Goal: Information Seeking & Learning: Learn about a topic

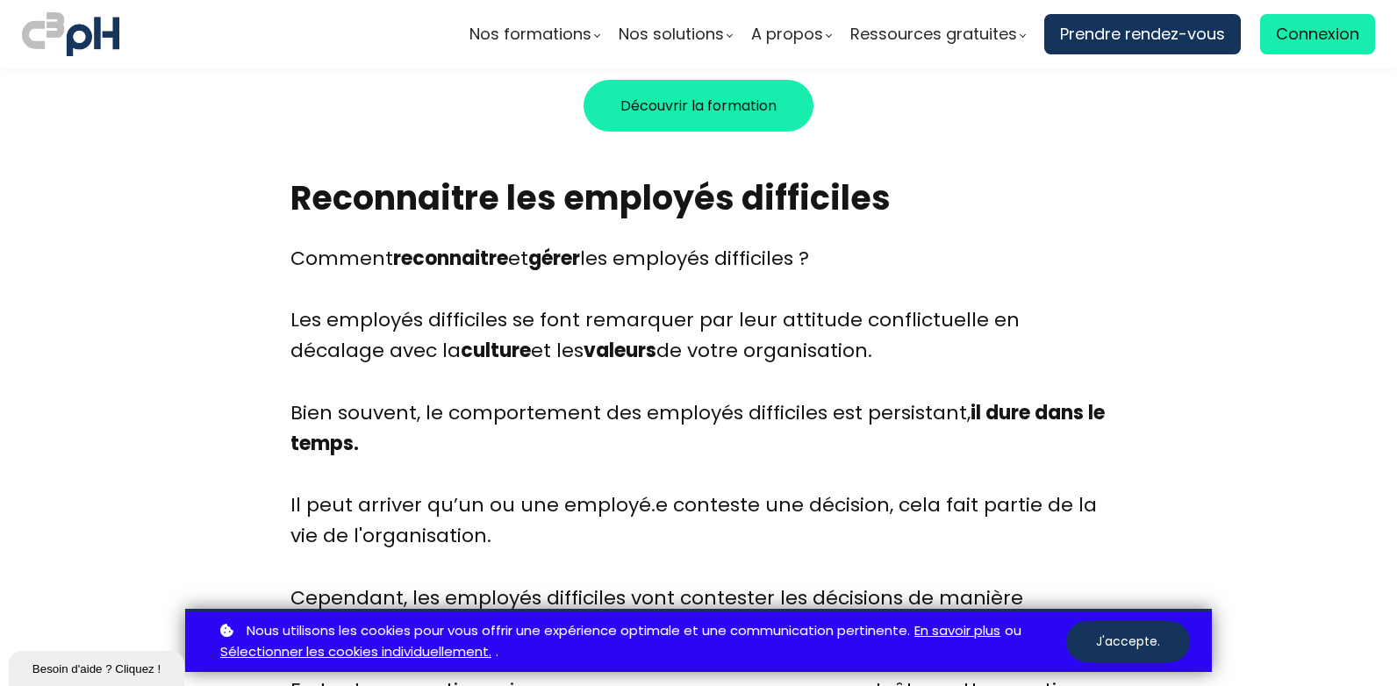
scroll to position [1732, 0]
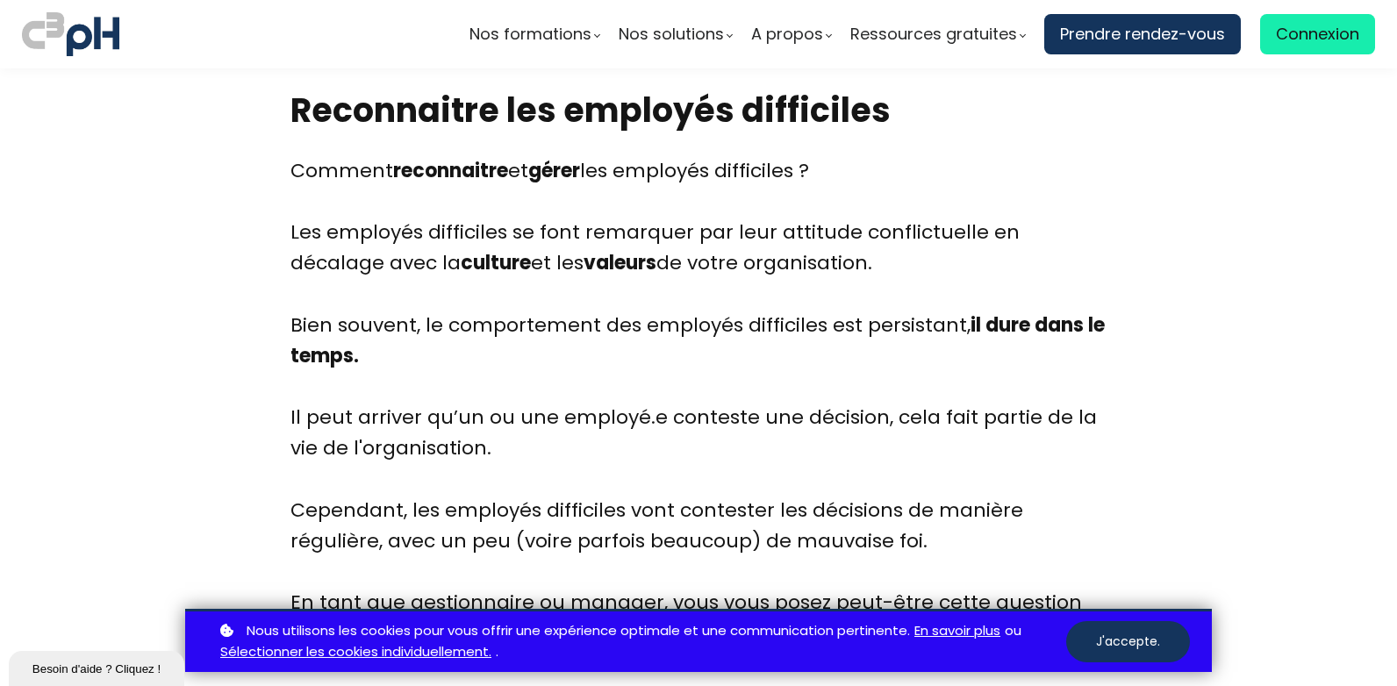
drag, startPoint x: 559, startPoint y: 278, endPoint x: 1027, endPoint y: 346, distance: 472.5
click at [1027, 346] on div "Bien souvent, le comportement des employés difficiles est persistant, il dure d…" at bounding box center [698, 356] width 816 height 93
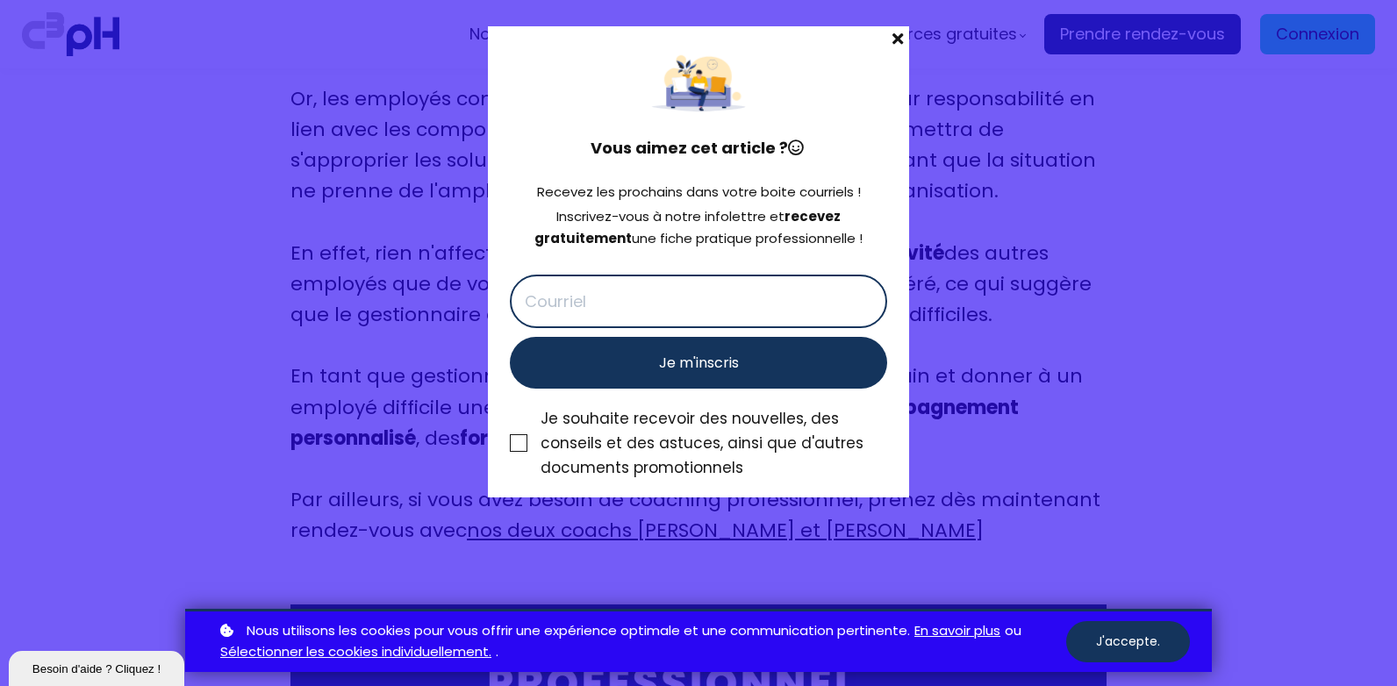
scroll to position [9102, 0]
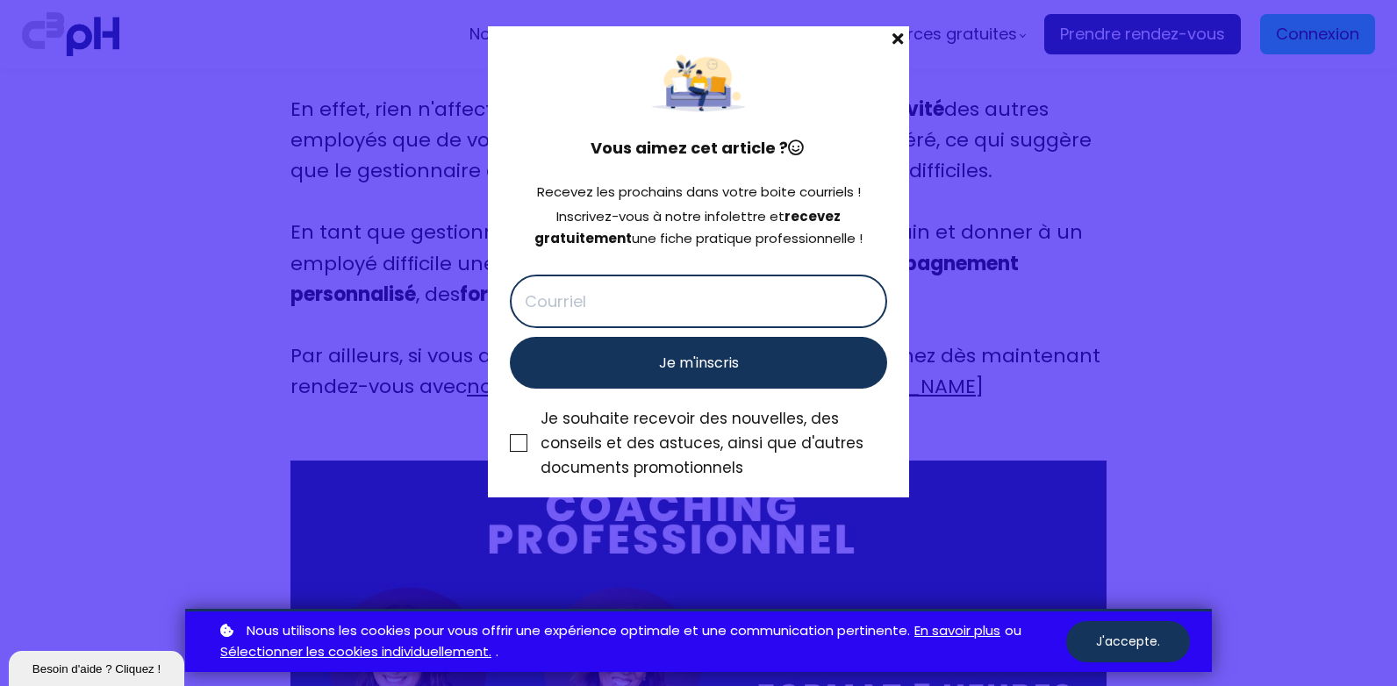
click at [897, 36] on span at bounding box center [897, 38] width 23 height 25
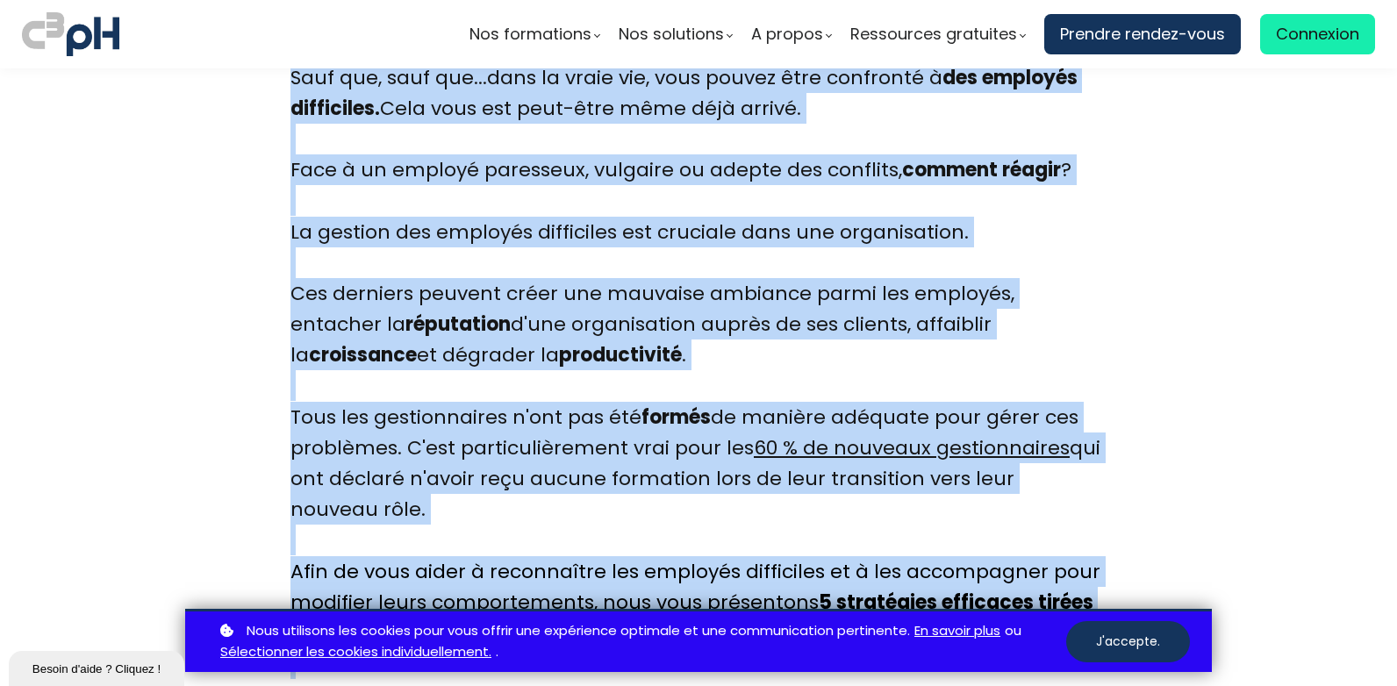
scroll to position [1389, 0]
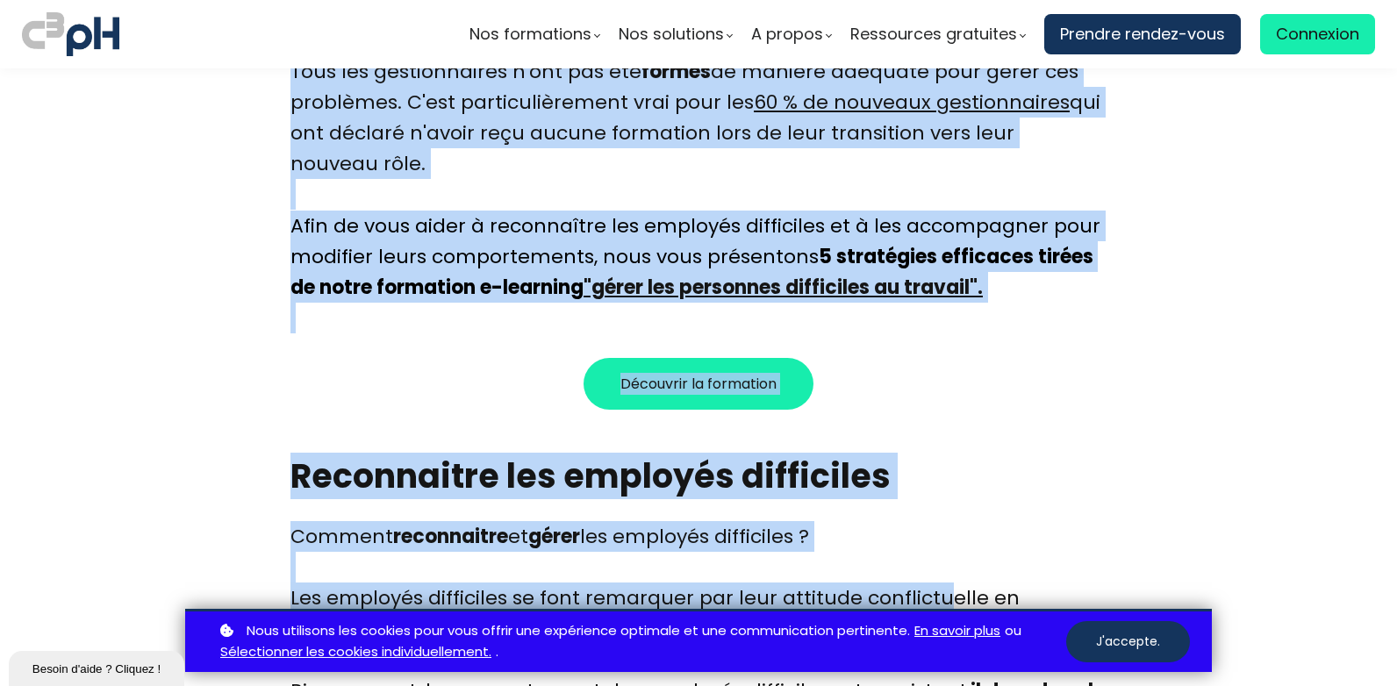
drag, startPoint x: 297, startPoint y: 158, endPoint x: 933, endPoint y: 694, distance: 831.9
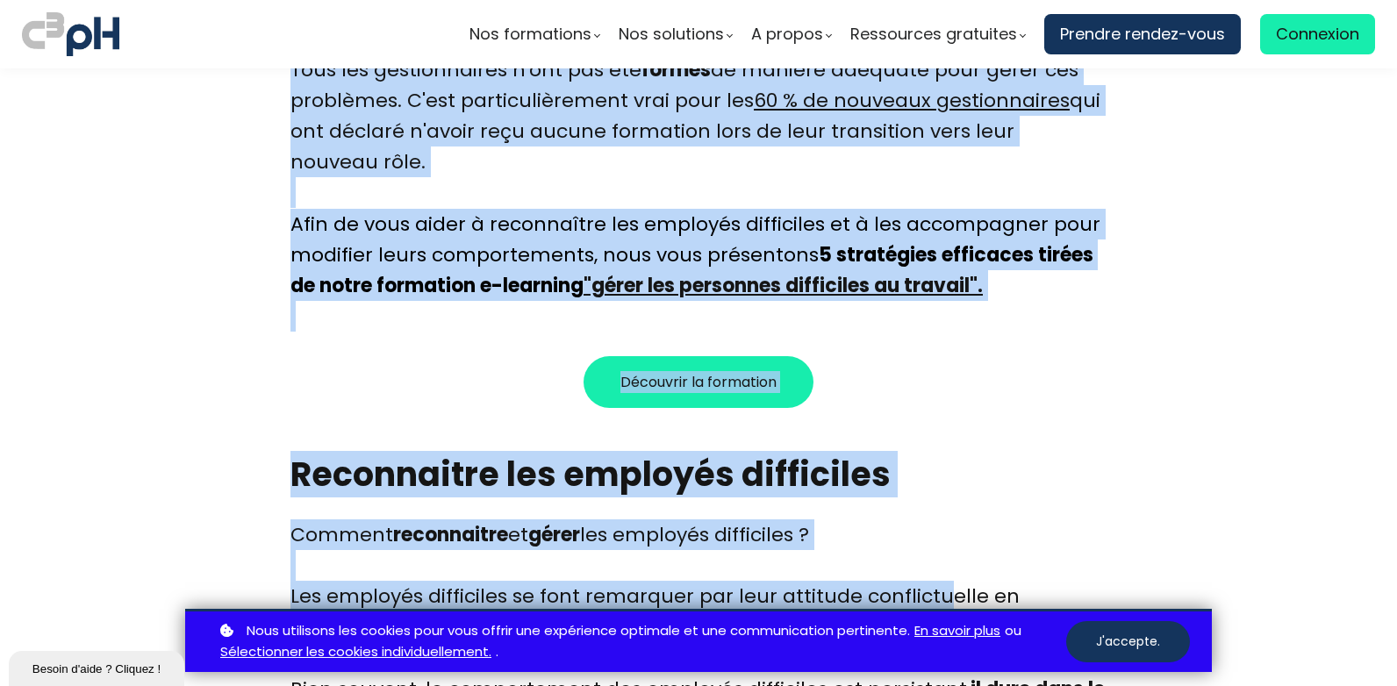
click at [933, 685] on html "Nos formations Parcours gestionnaire Parcours employés" at bounding box center [698, 343] width 1397 height 686
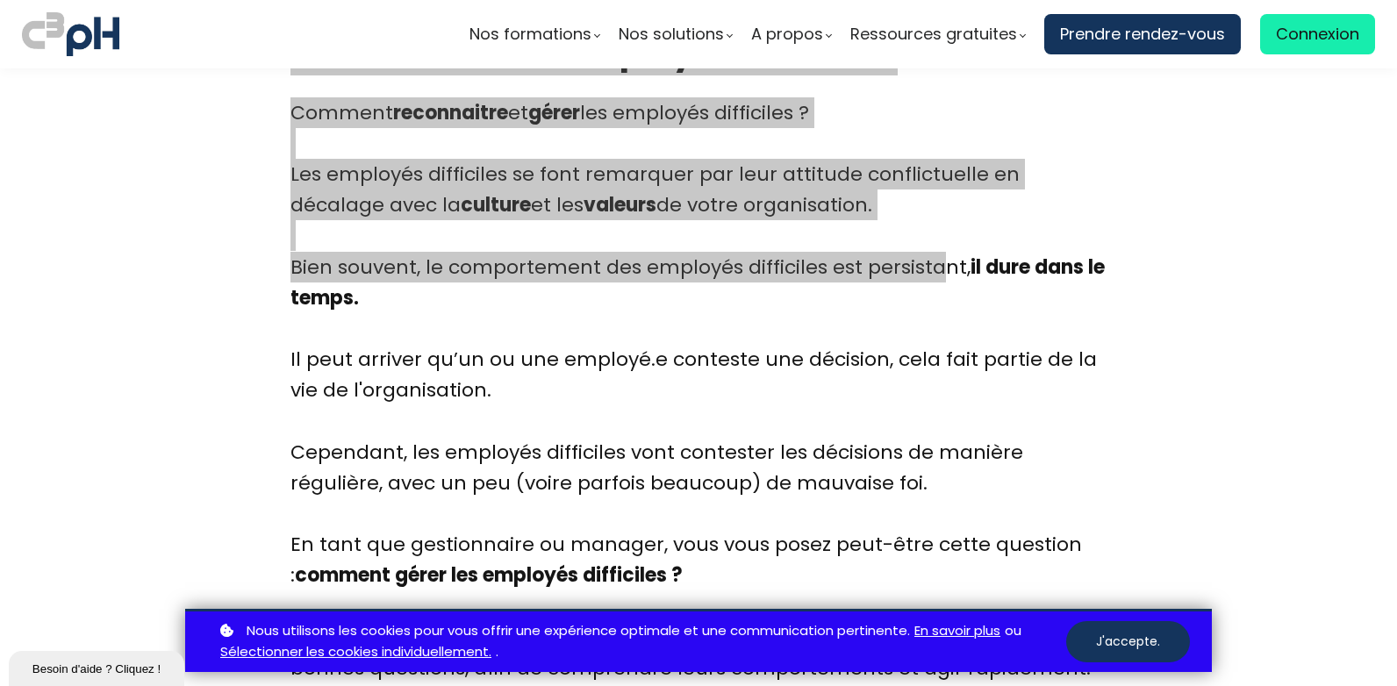
scroll to position [1828, 0]
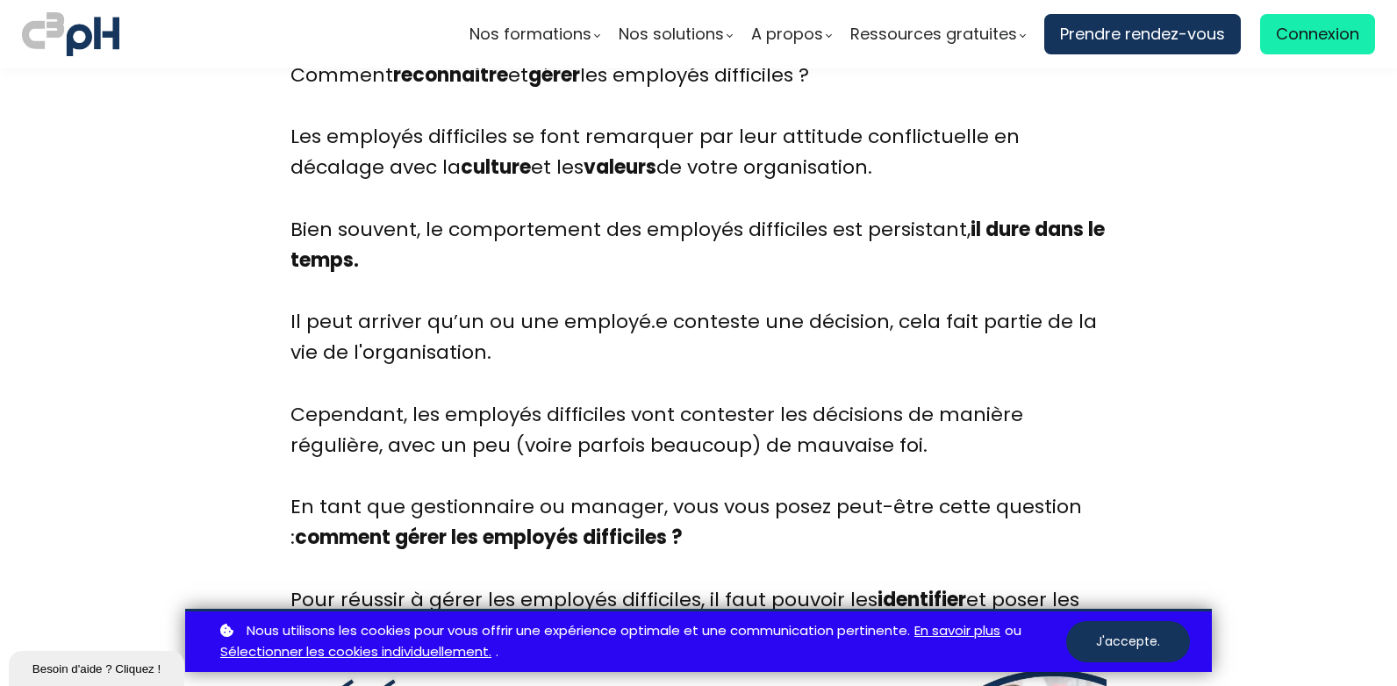
click at [689, 362] on div "Il peut arriver qu’un ou une employé.e conteste une décision, cela fait partie …" at bounding box center [698, 352] width 816 height 93
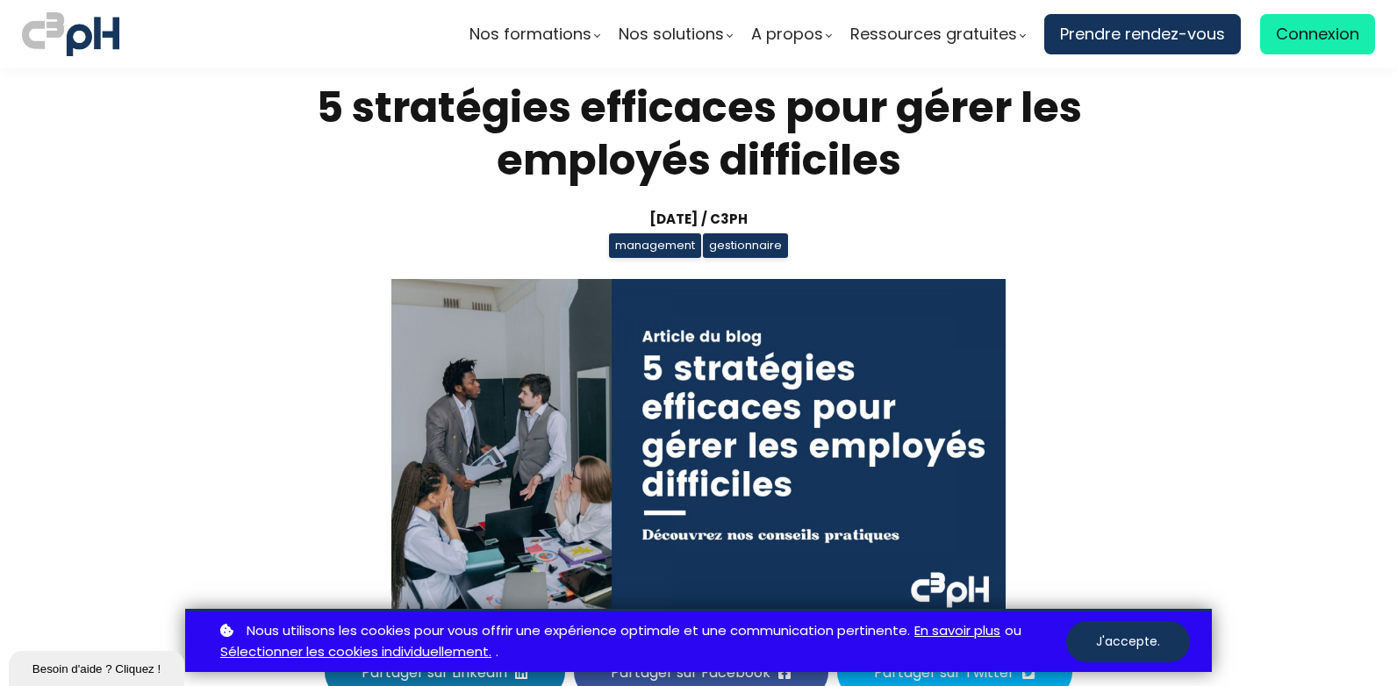
scroll to position [0, 0]
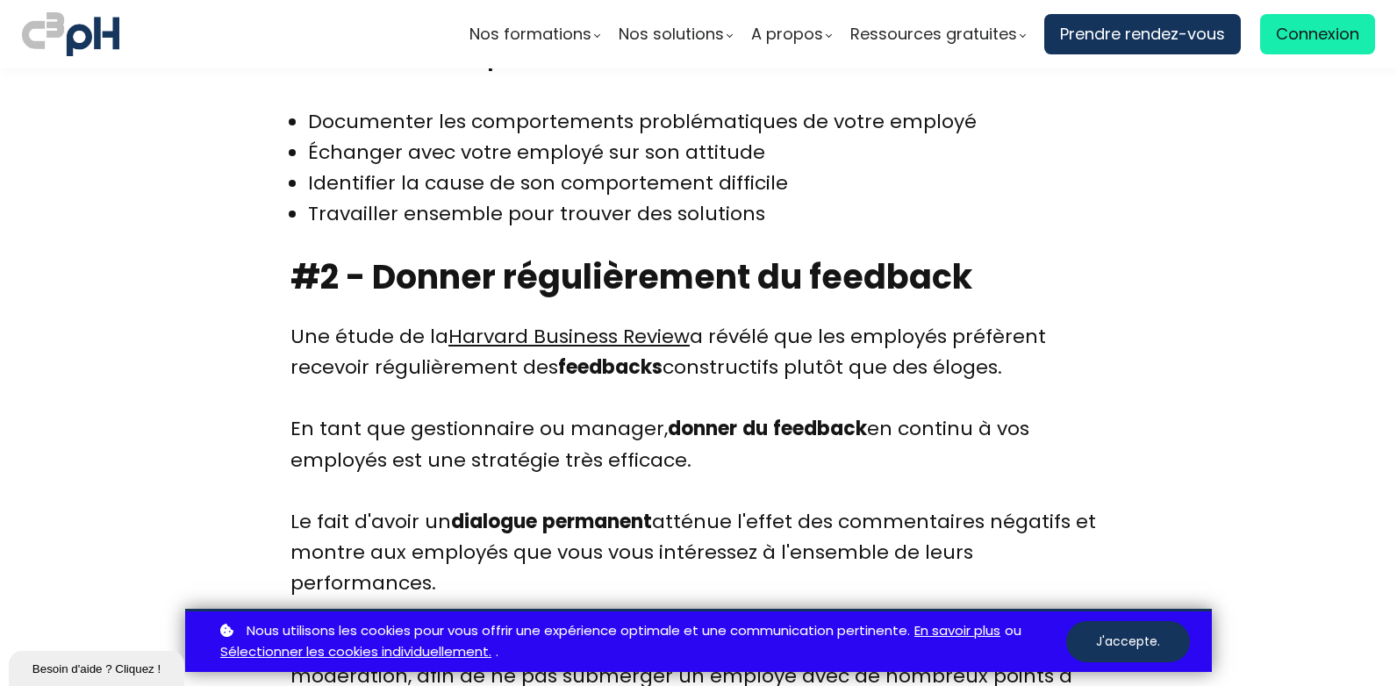
scroll to position [3861, 0]
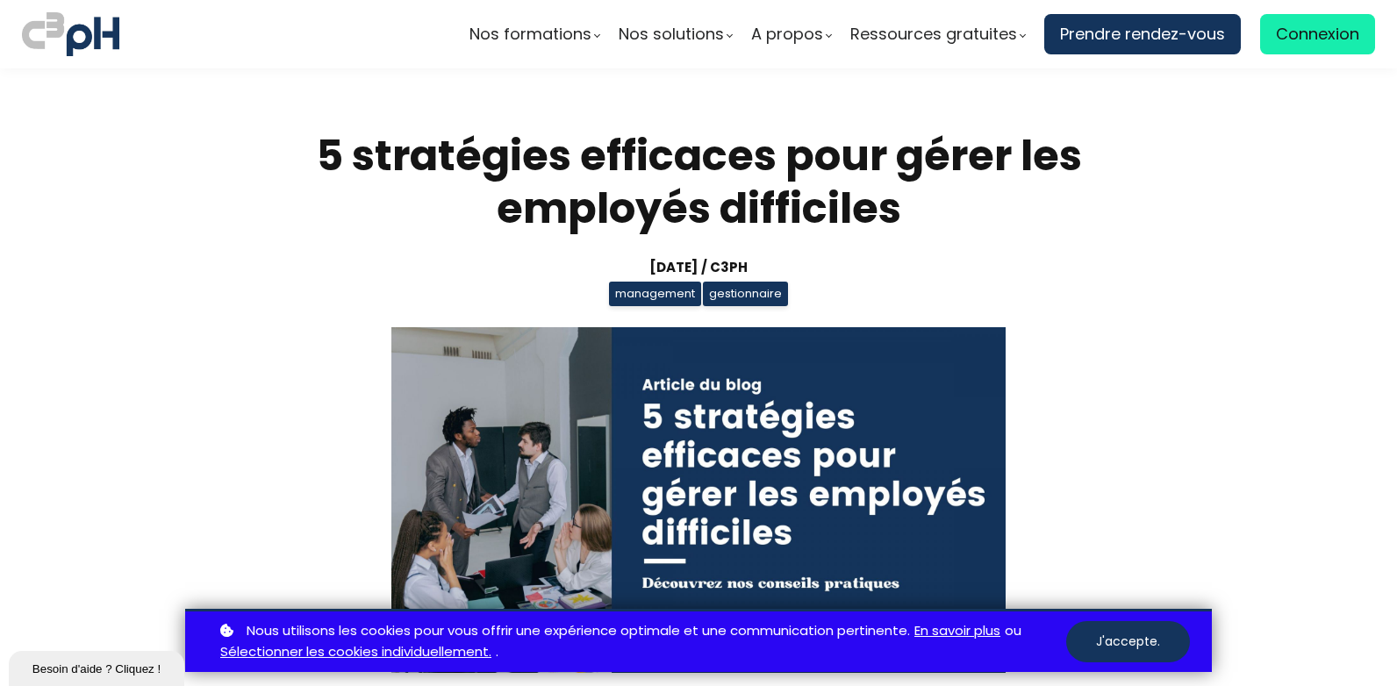
scroll to position [3861, 0]
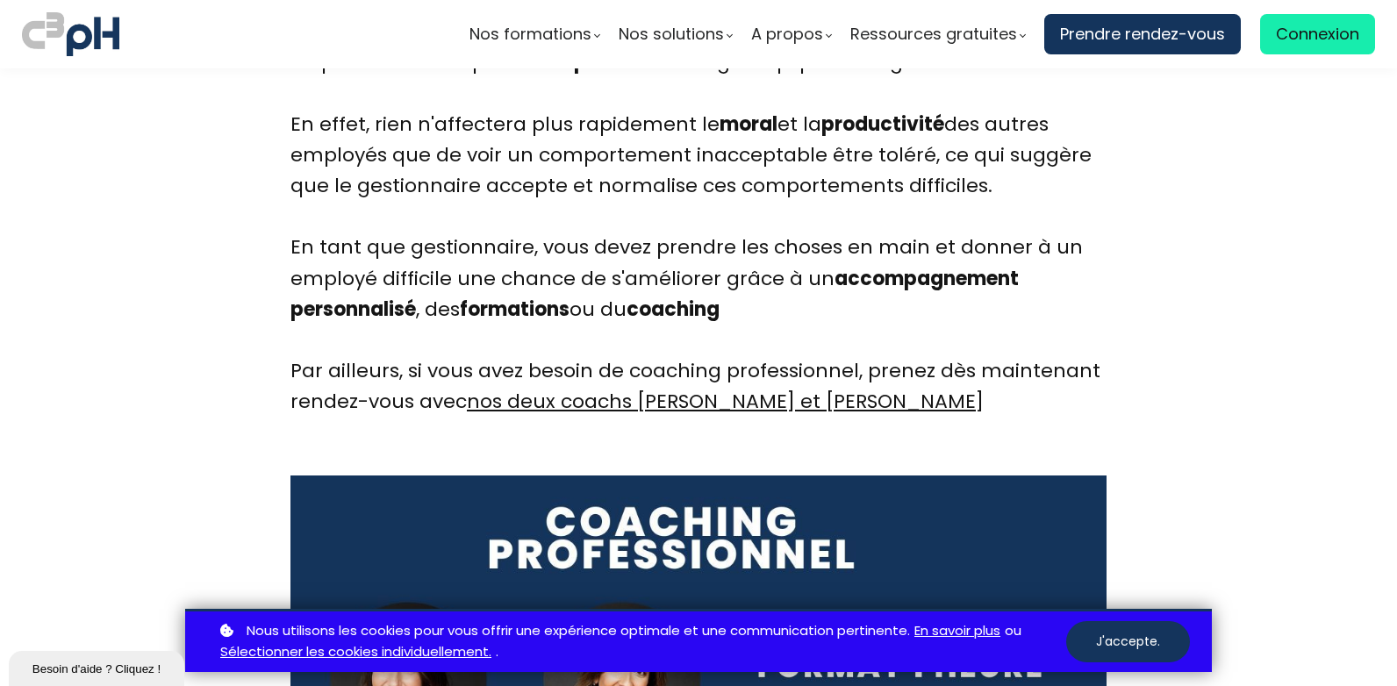
scroll to position [9037, 0]
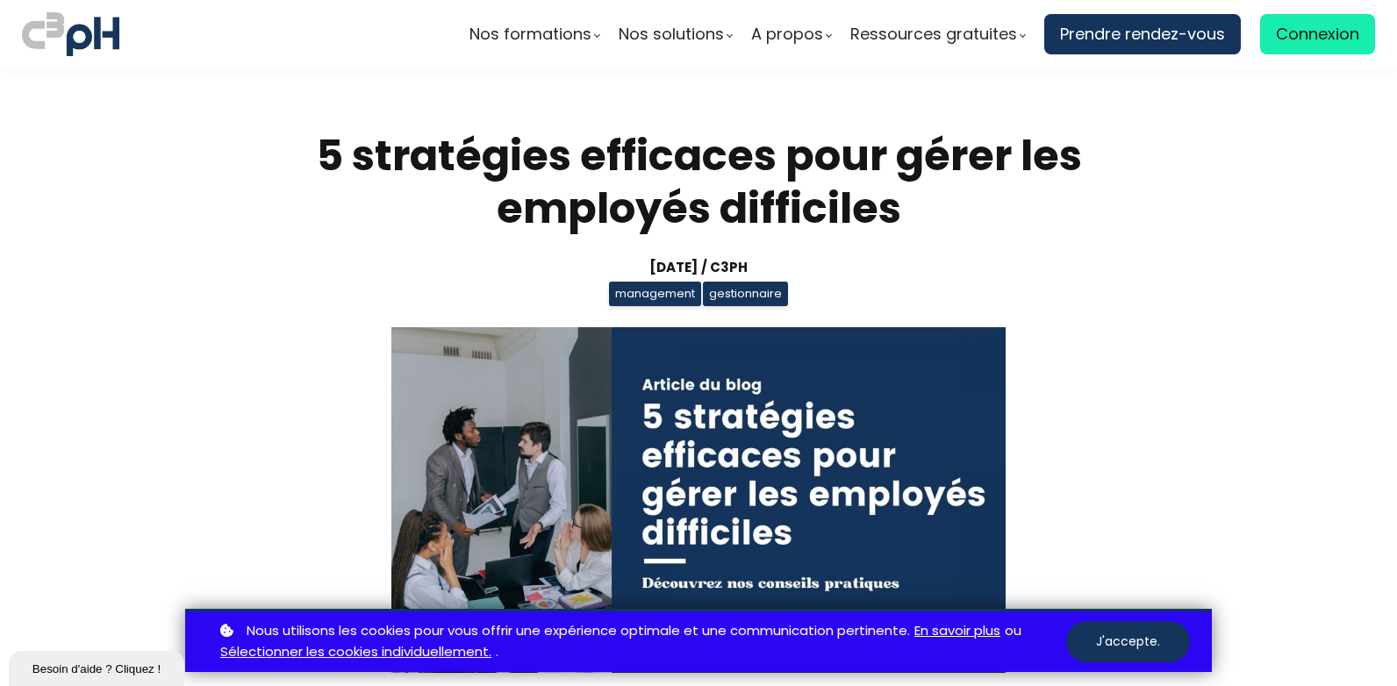
scroll to position [9037, 0]
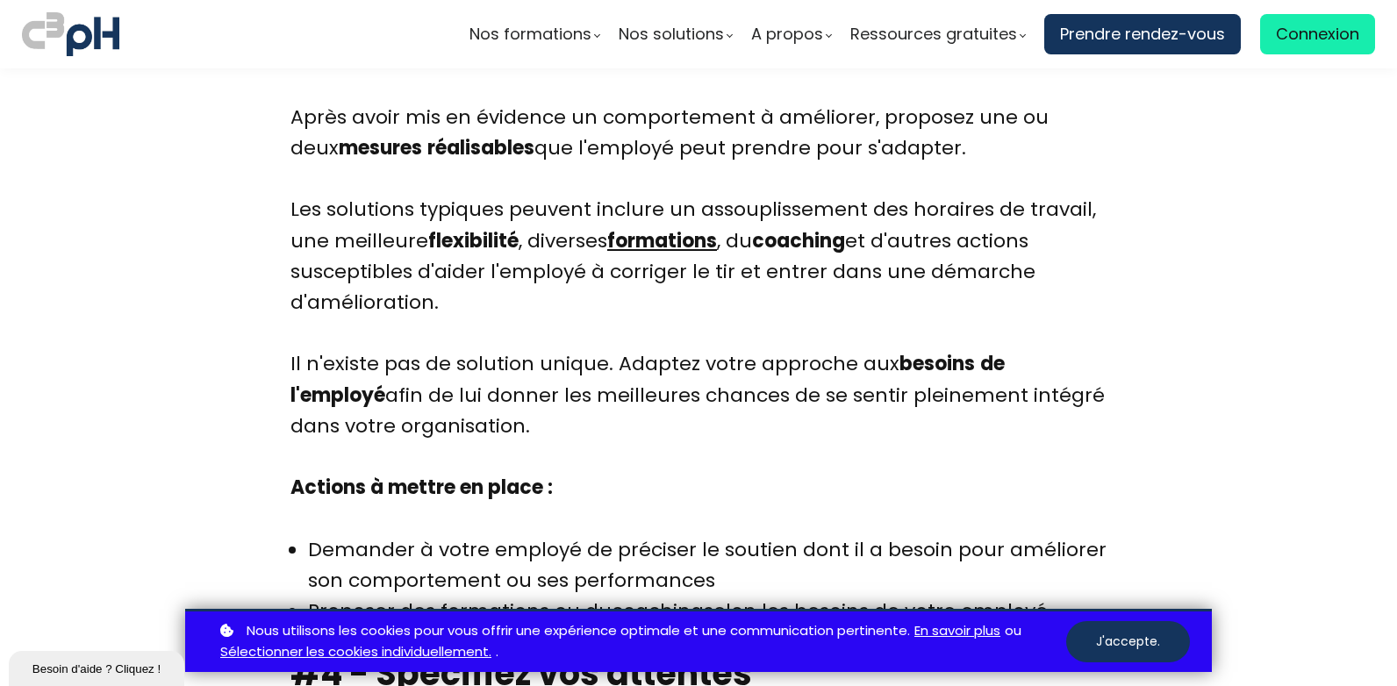
scroll to position [5879, 0]
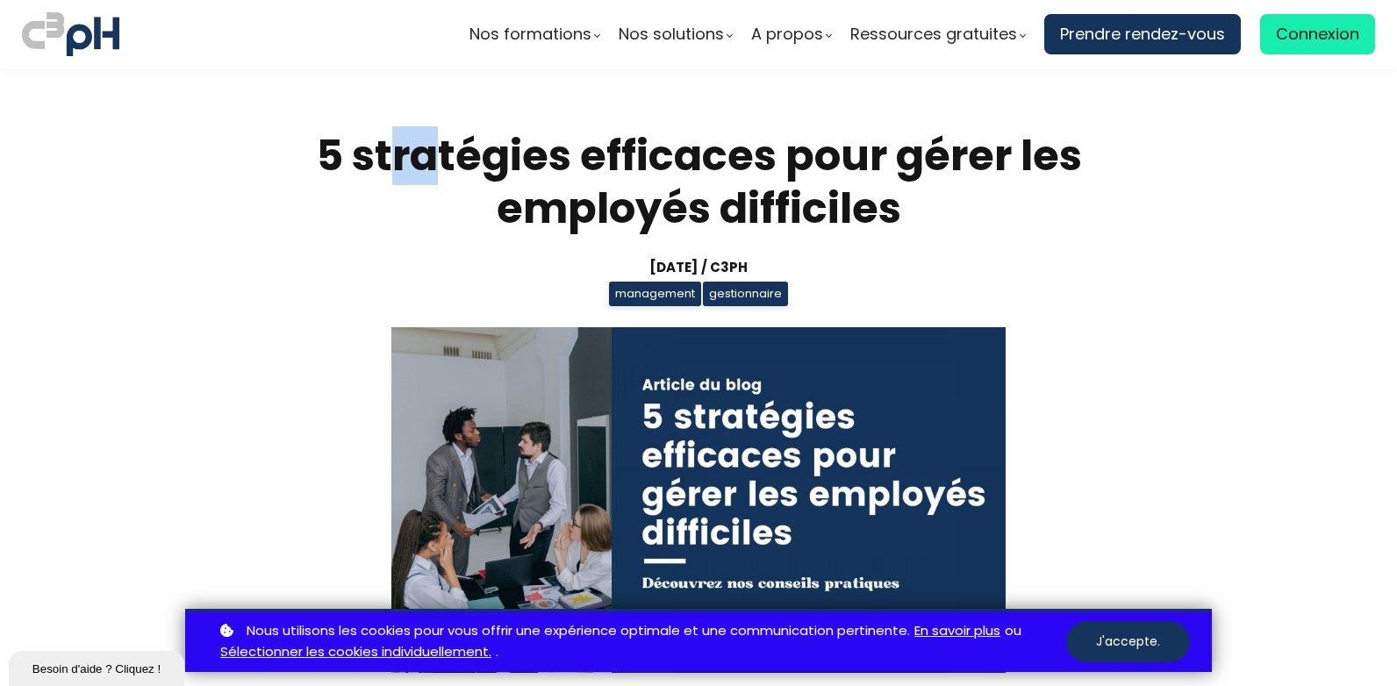
click at [358, 149] on h1 "5 stratégies efficaces pour gérer les employés difficiles" at bounding box center [698, 182] width 816 height 105
drag, startPoint x: 358, startPoint y: 149, endPoint x: 290, endPoint y: 154, distance: 68.6
click at [310, 154] on h1 "5 stratégies efficaces pour gérer les employés difficiles" at bounding box center [698, 182] width 816 height 105
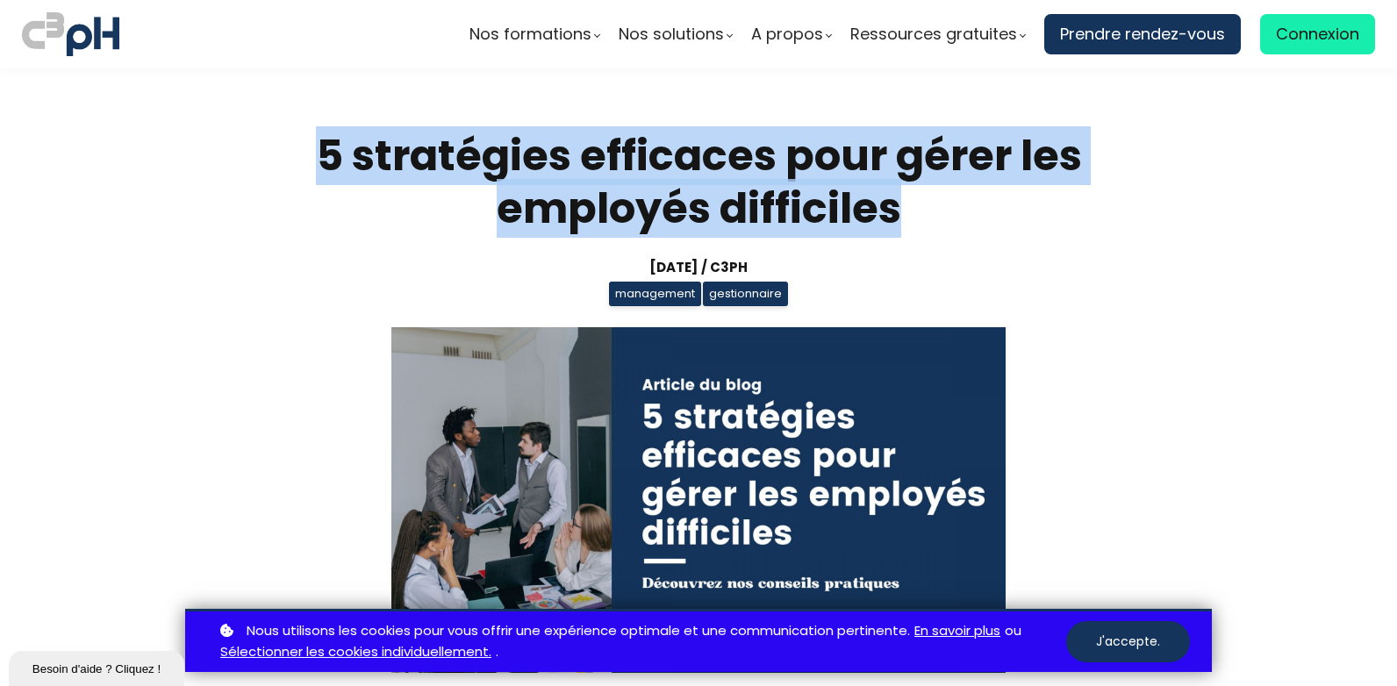
drag, startPoint x: 312, startPoint y: 152, endPoint x: 1102, endPoint y: 203, distance: 791.3
click at [1102, 203] on div "5 stratégies efficaces pour gérer les employés difficiles [DATE] / C3pH managem…" at bounding box center [698, 438] width 860 height 617
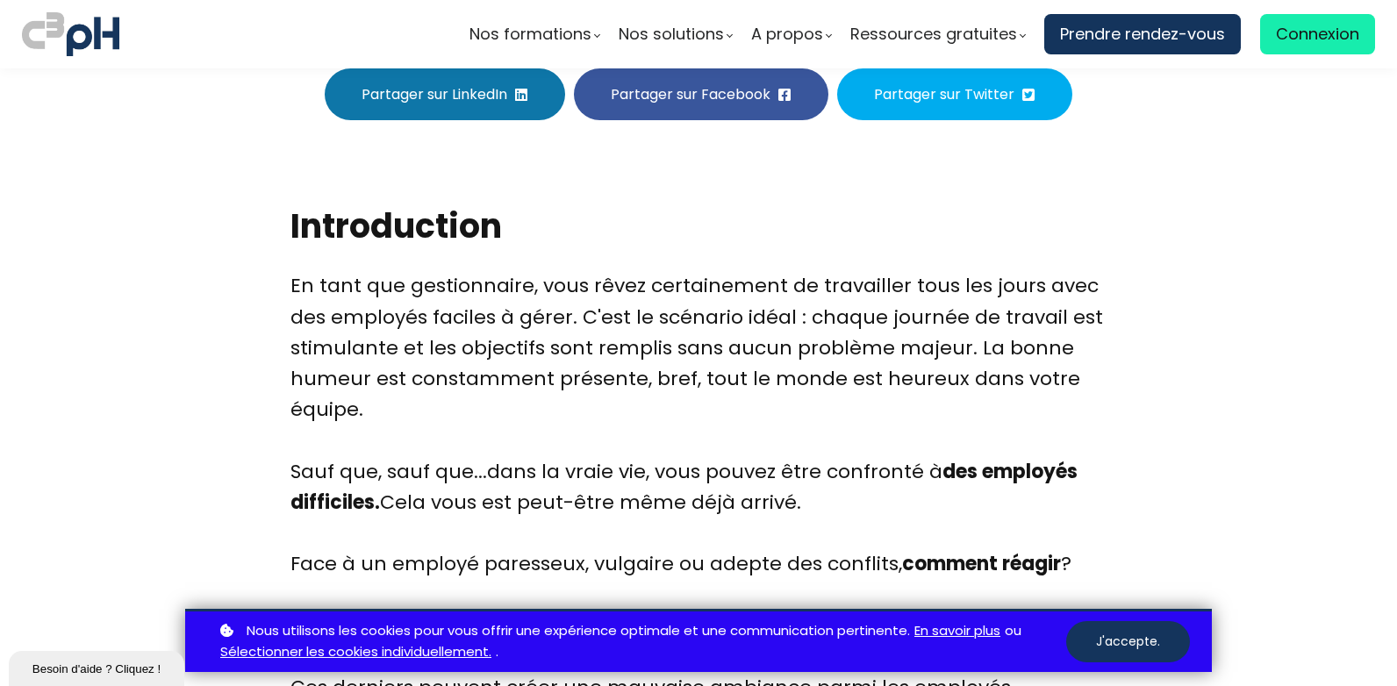
scroll to position [702, 0]
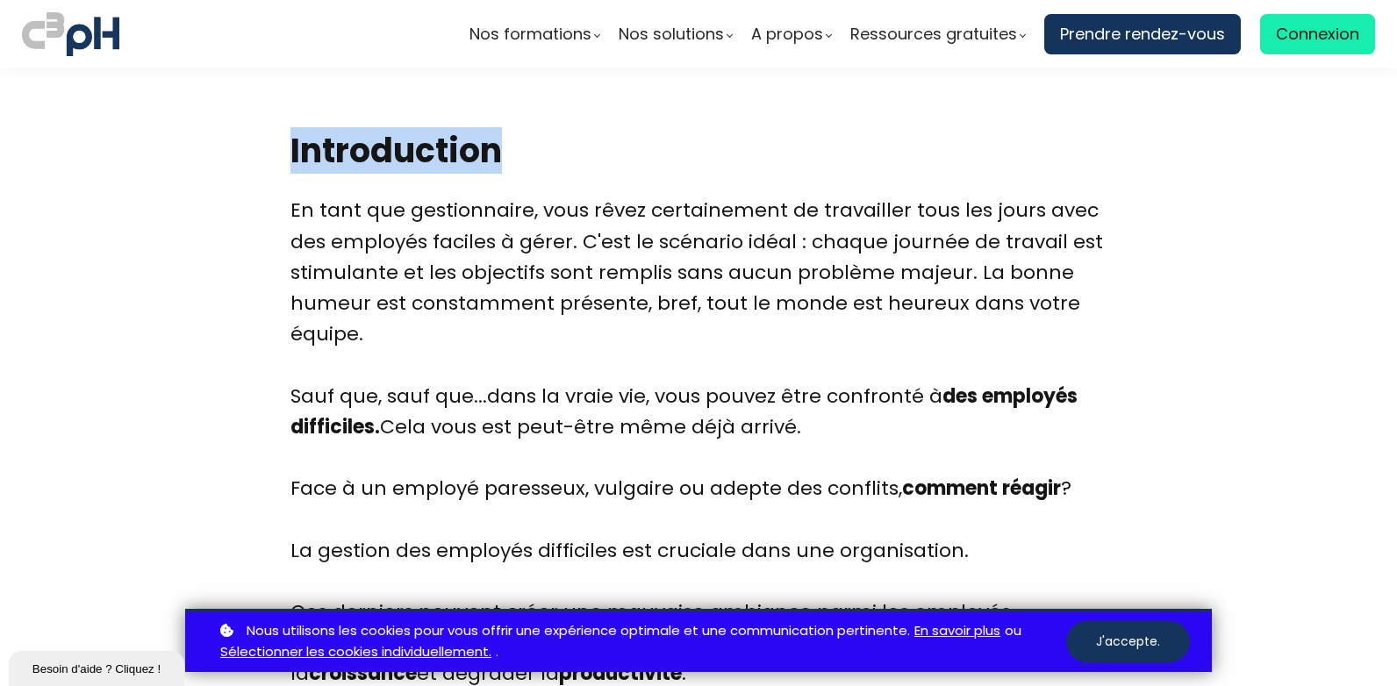
drag, startPoint x: 290, startPoint y: 152, endPoint x: 588, endPoint y: 148, distance: 298.3
click at [588, 148] on h2 "Introduction" at bounding box center [698, 150] width 816 height 45
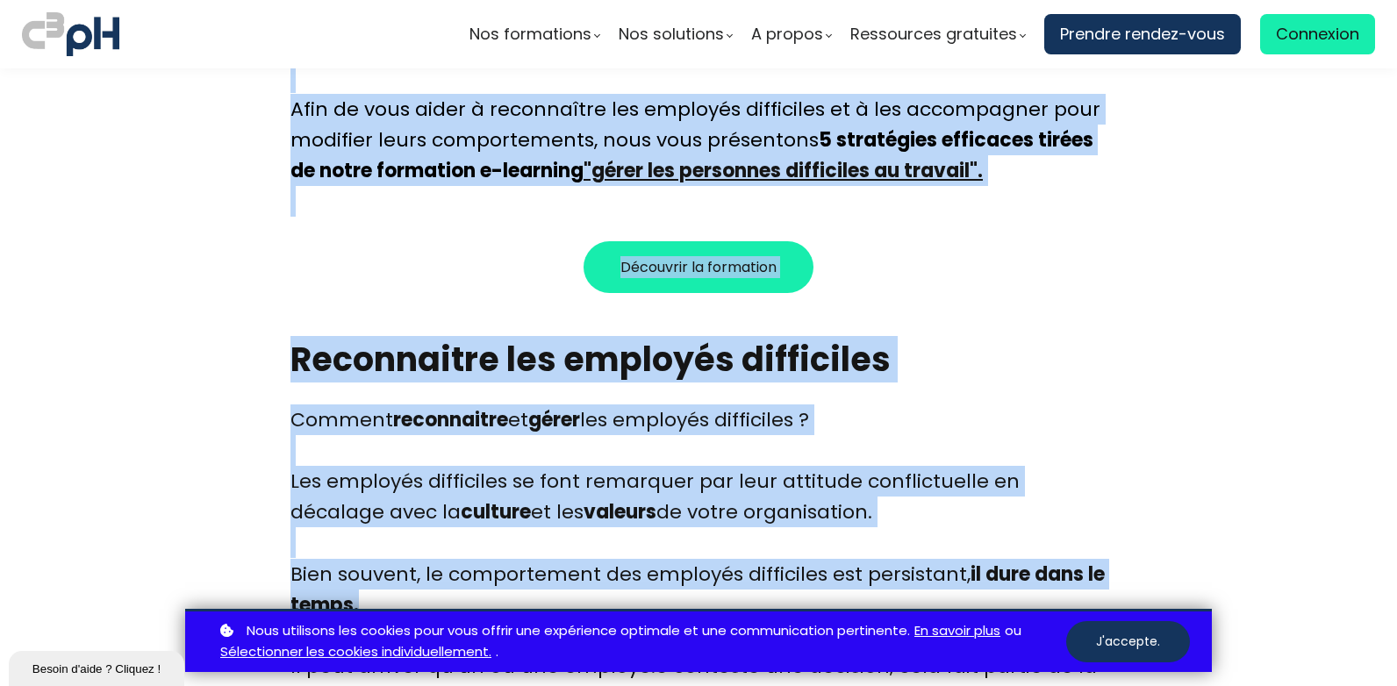
scroll to position [1561, 0]
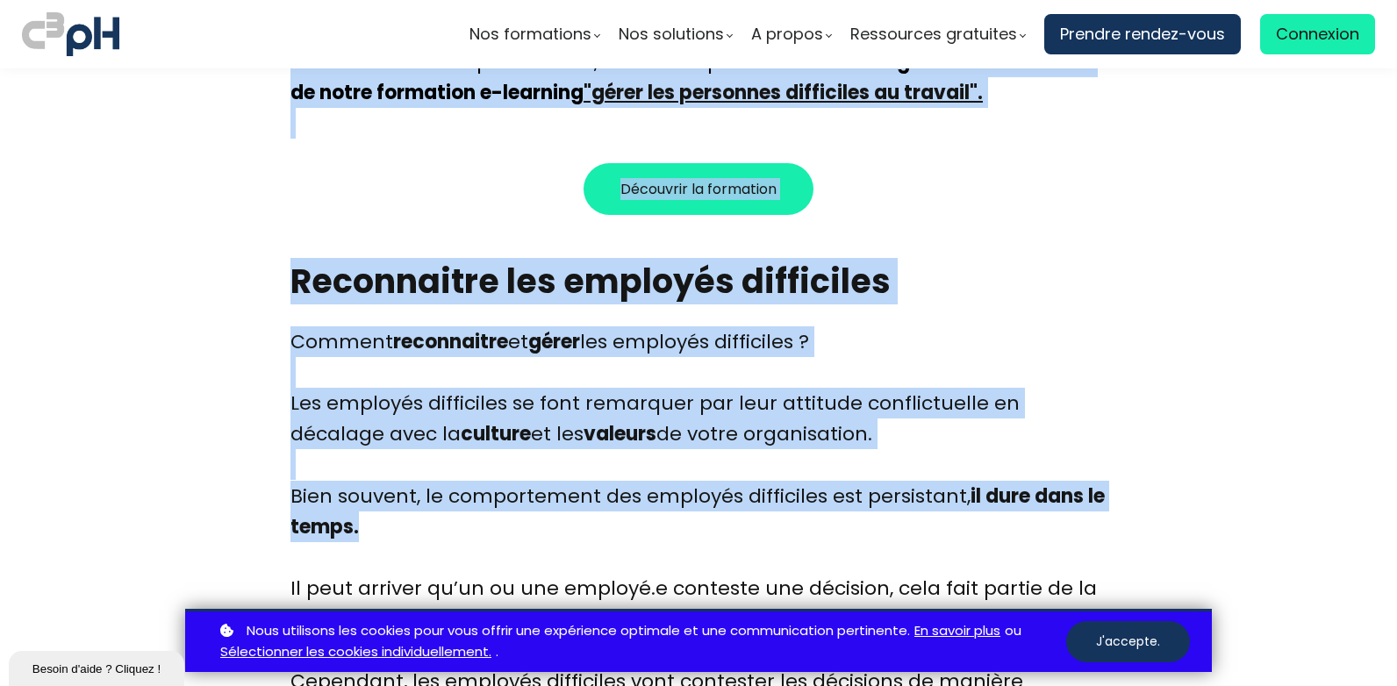
drag, startPoint x: 286, startPoint y: 206, endPoint x: 1058, endPoint y: 99, distance: 779.5
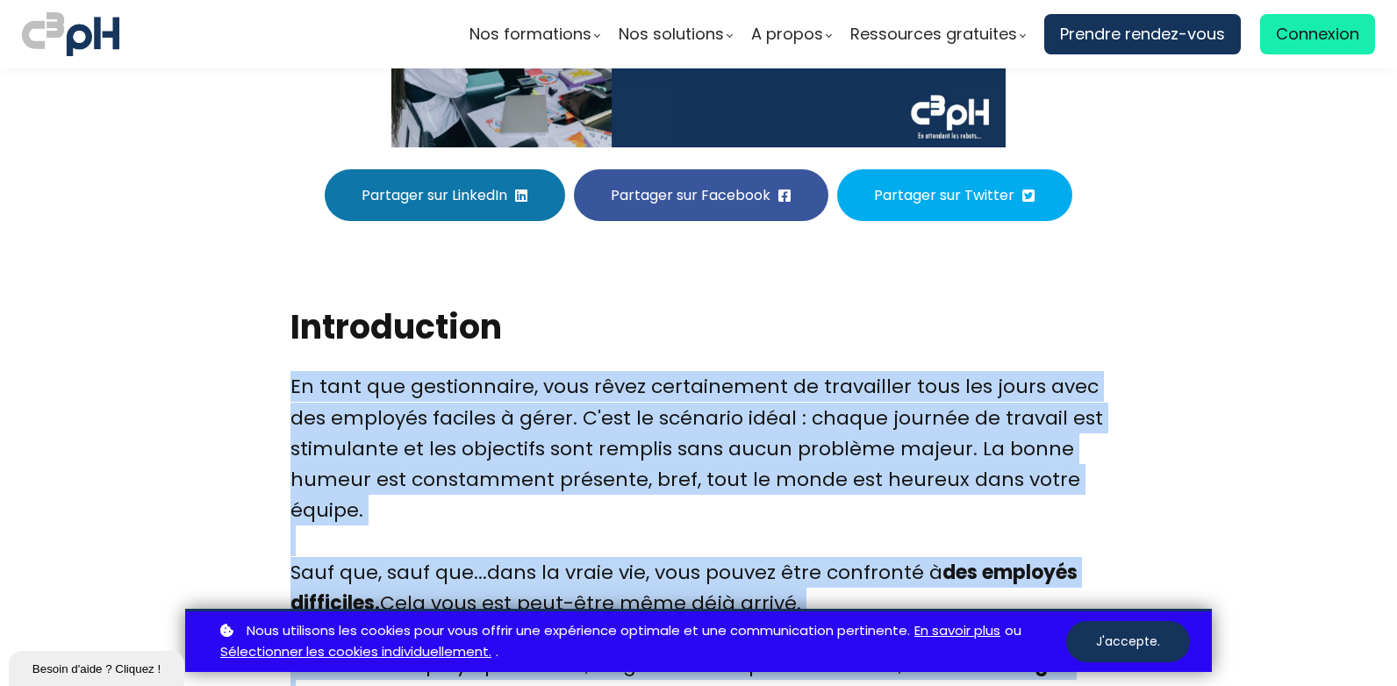
scroll to position [420, 0]
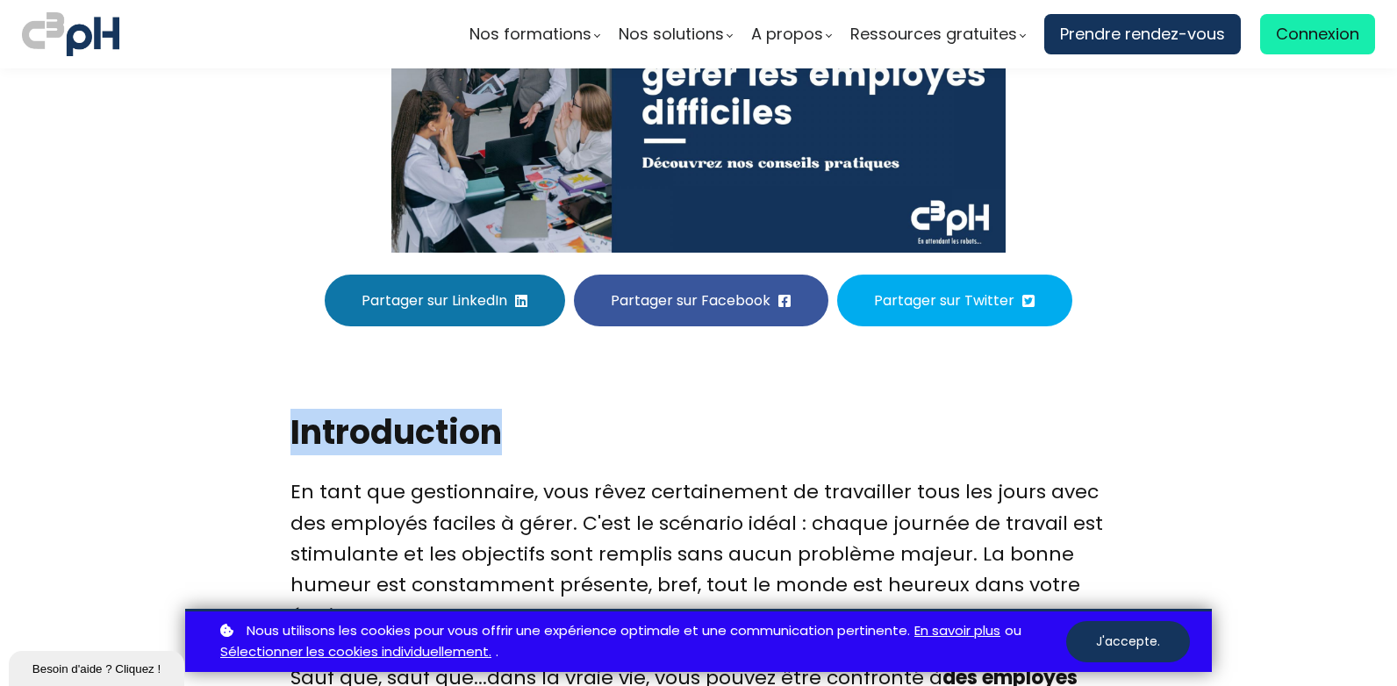
drag, startPoint x: 289, startPoint y: 424, endPoint x: 501, endPoint y: 426, distance: 212.3
click at [501, 426] on h2 "Introduction" at bounding box center [698, 432] width 816 height 45
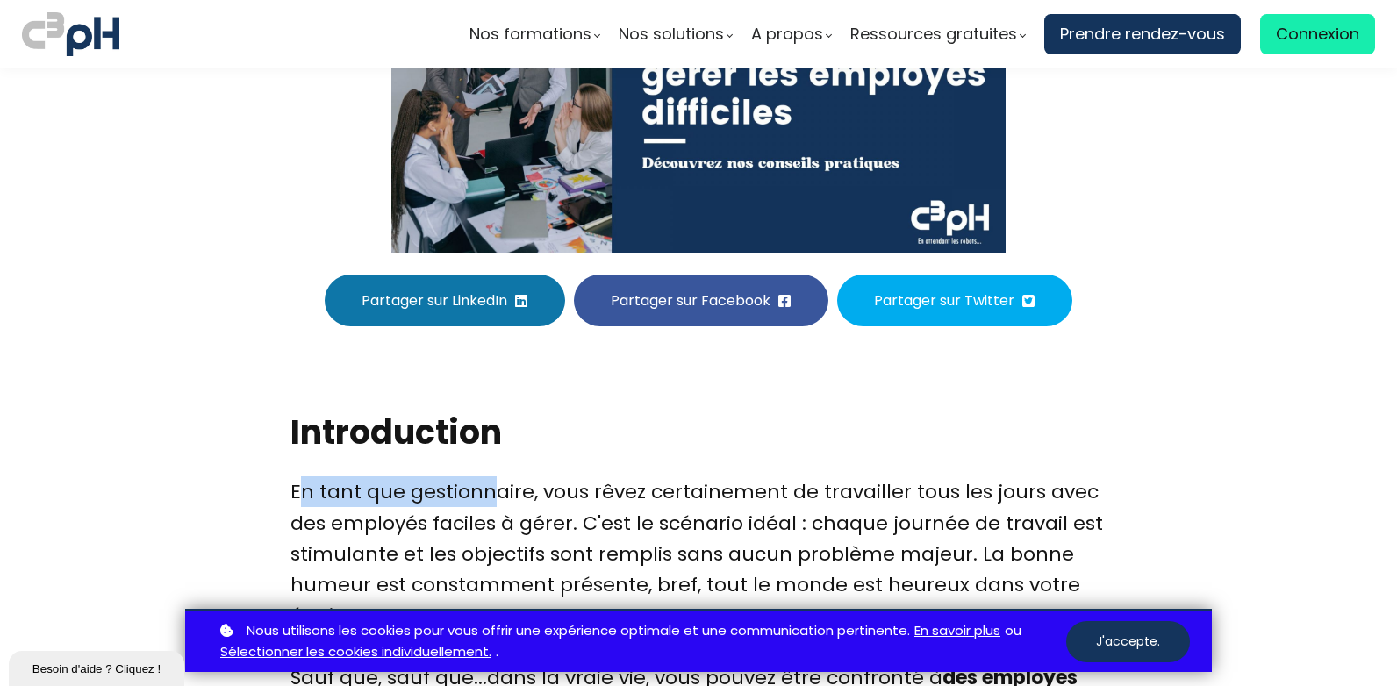
drag, startPoint x: 295, startPoint y: 487, endPoint x: 487, endPoint y: 493, distance: 192.3
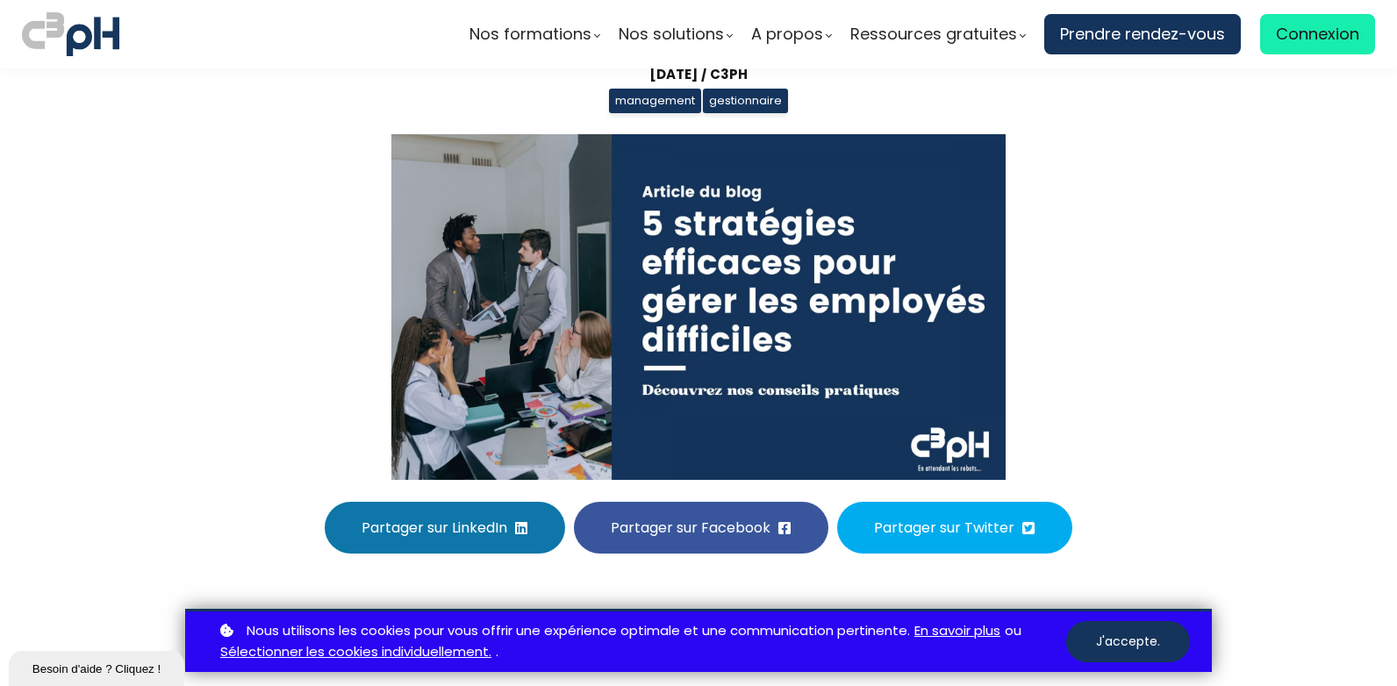
scroll to position [614, 0]
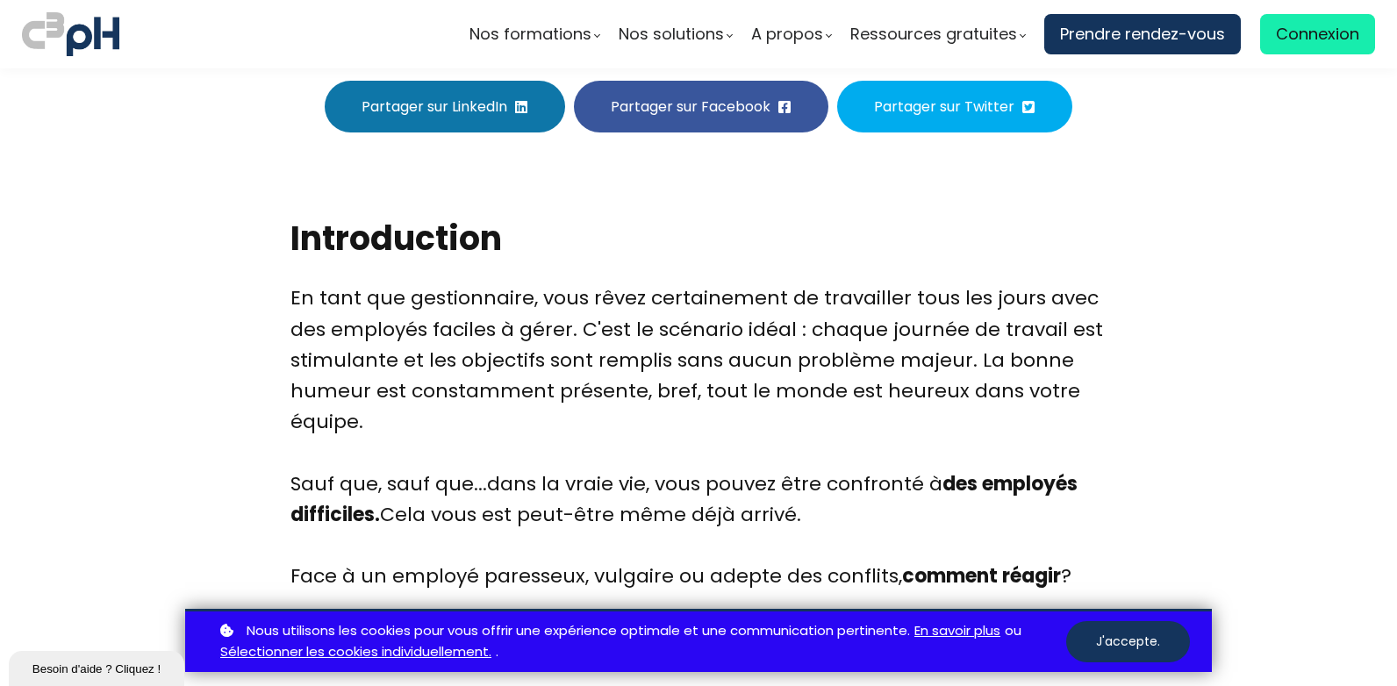
click at [490, 403] on div "En tant que gestionnaire, vous rêvez certainement de travailler tous les jours …" at bounding box center [698, 684] width 816 height 803
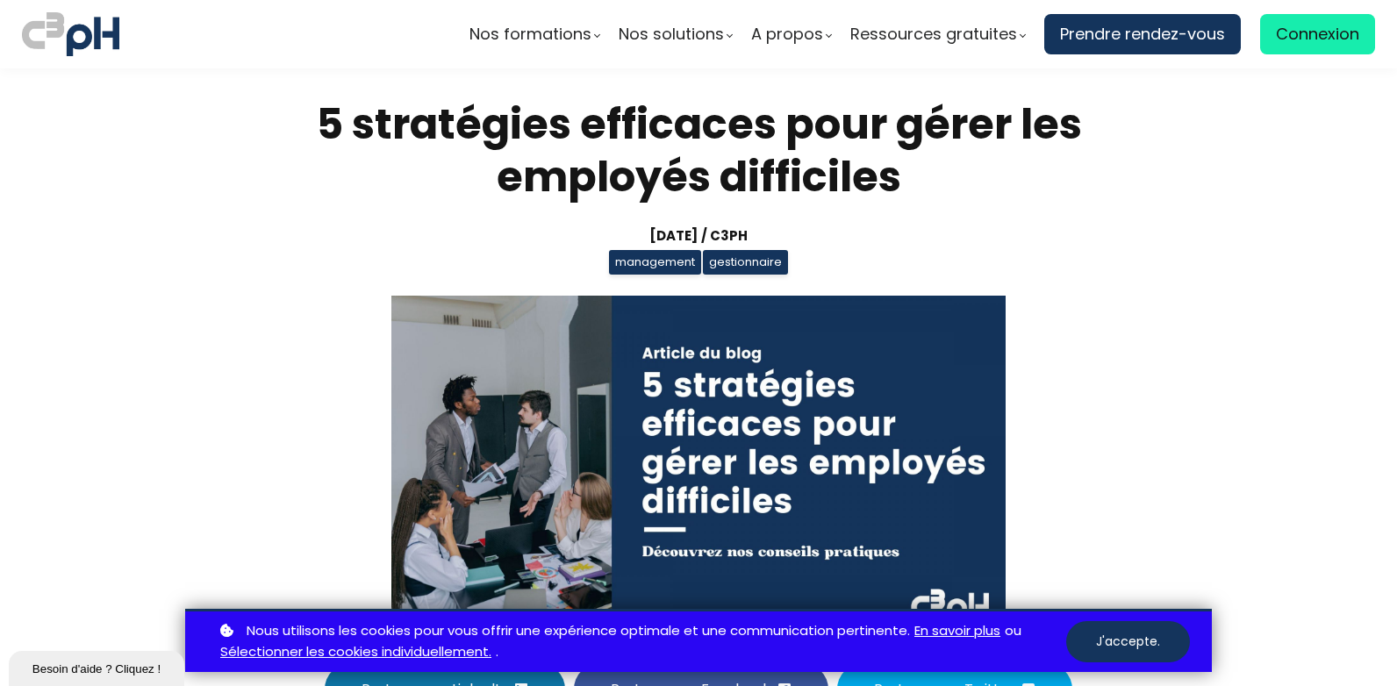
scroll to position [0, 0]
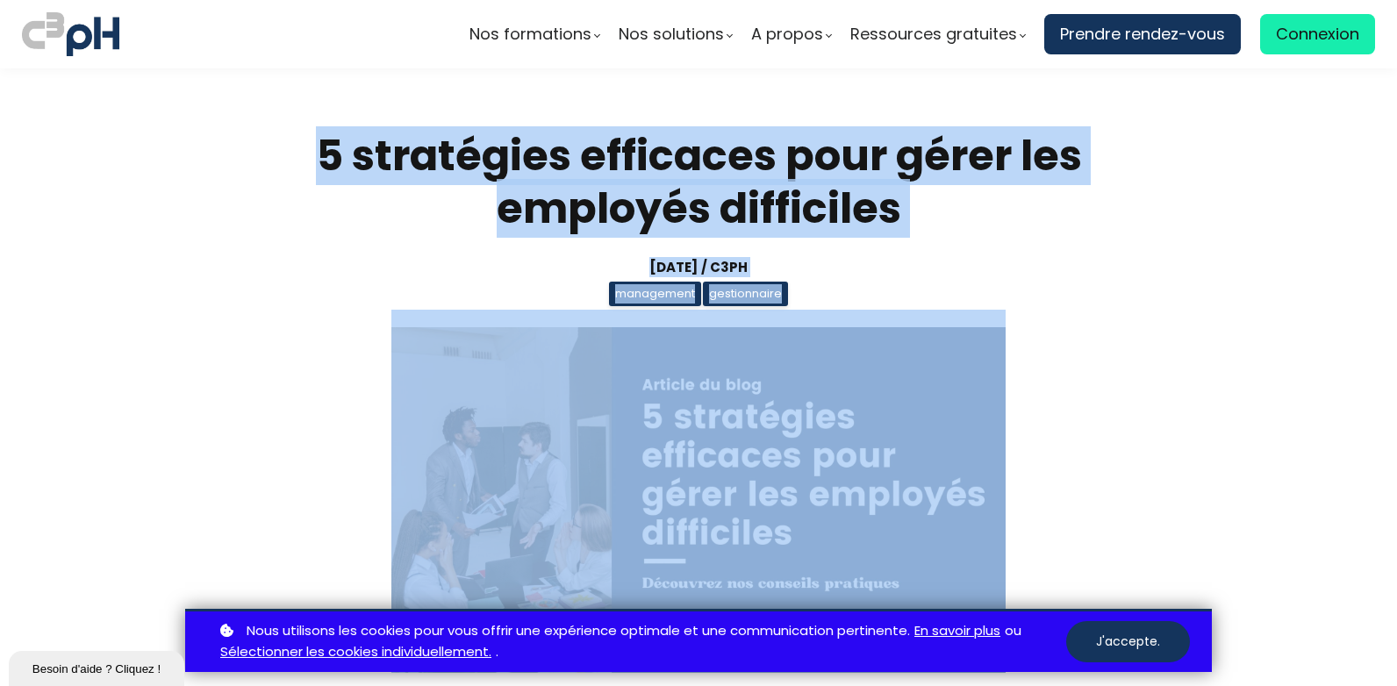
drag, startPoint x: 314, startPoint y: 147, endPoint x: 861, endPoint y: 724, distance: 795.1
click at [861, 685] on html "Nos formations Parcours gestionnaire Parcours employés" at bounding box center [698, 343] width 1397 height 686
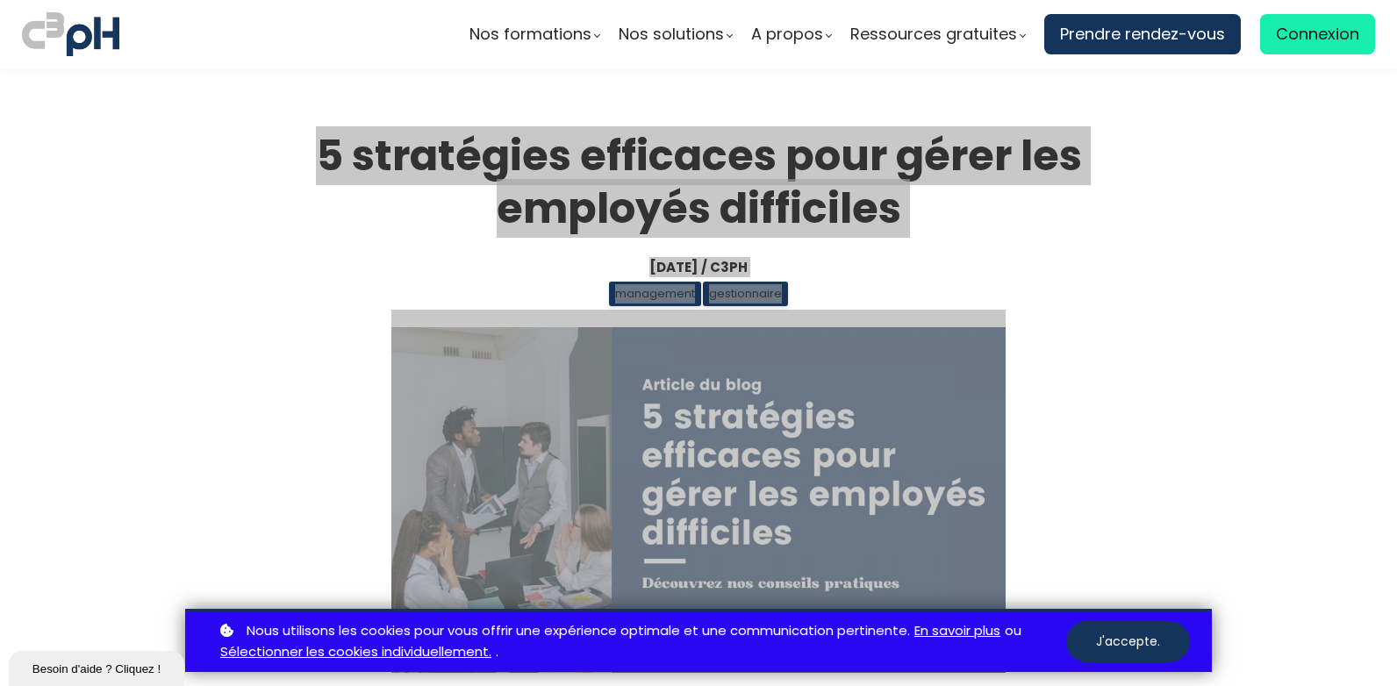
scroll to position [57, 0]
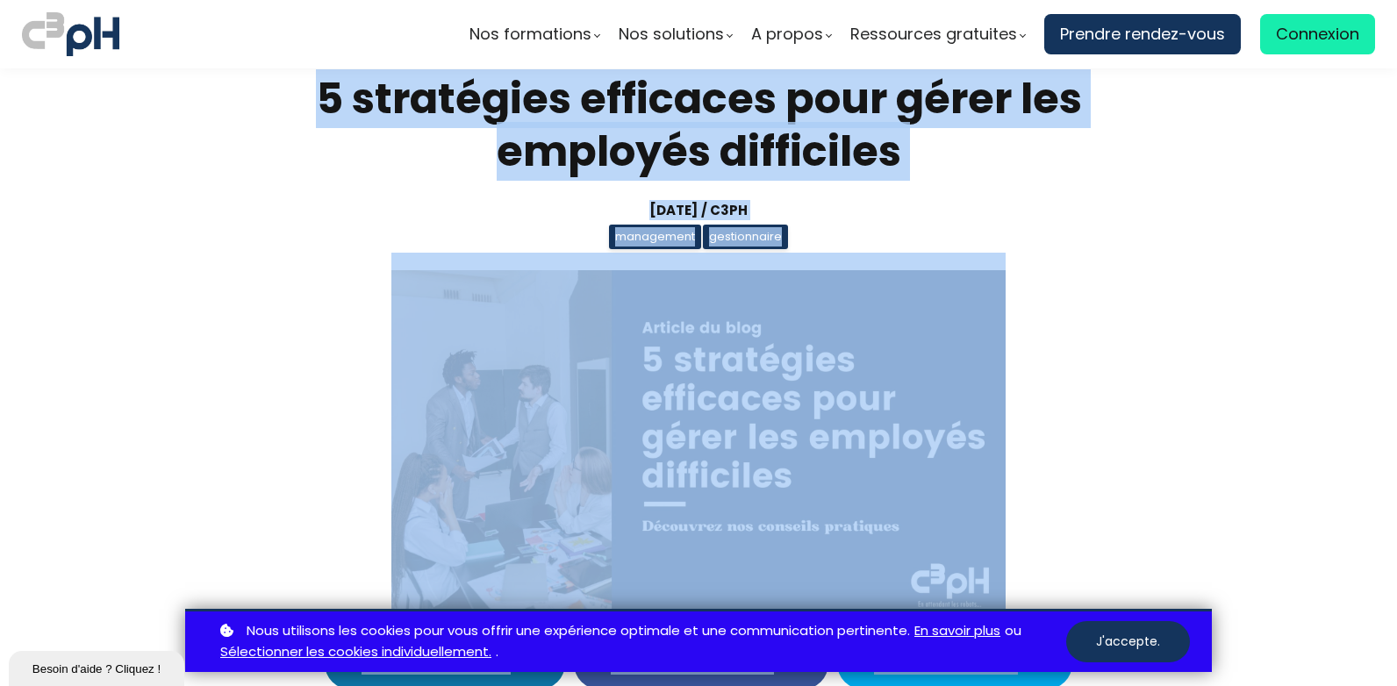
click at [1033, 163] on h1 "5 stratégies efficaces pour gérer les employés difficiles" at bounding box center [698, 125] width 816 height 105
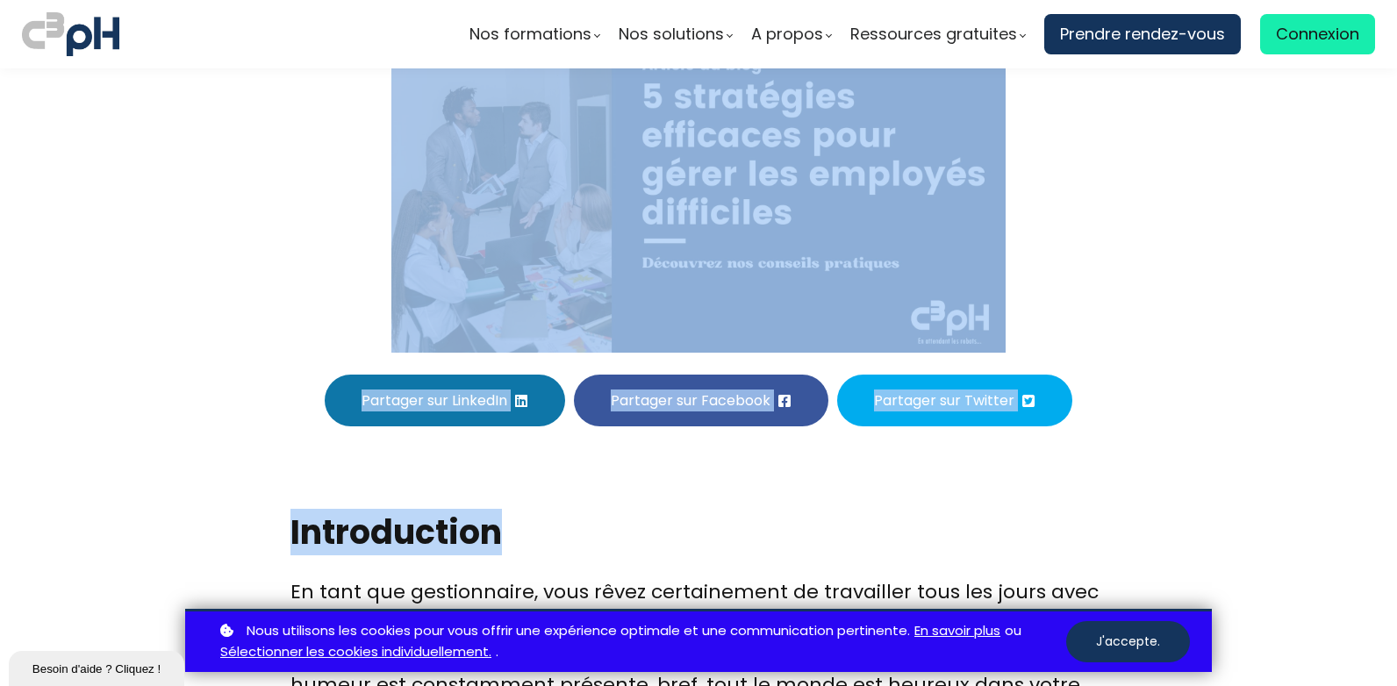
scroll to position [0, 0]
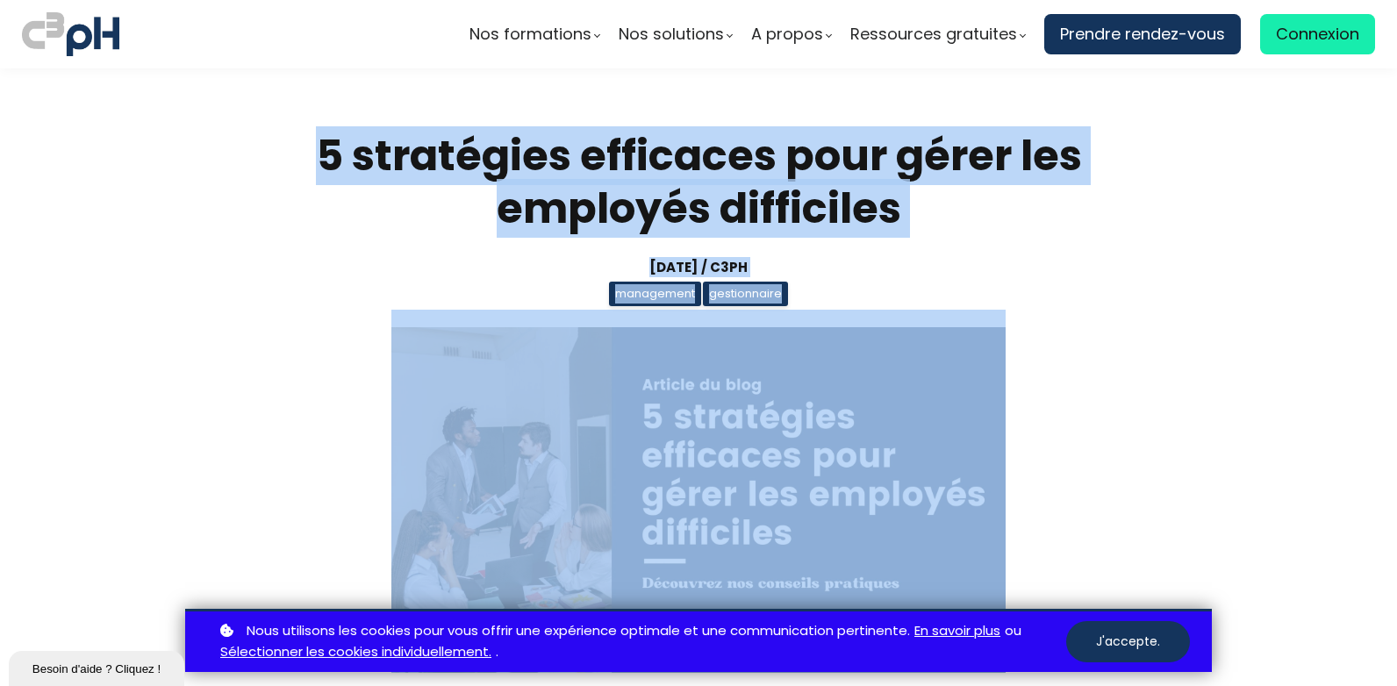
click at [798, 178] on h1 "5 stratégies efficaces pour gérer les employés difficiles" at bounding box center [698, 182] width 816 height 105
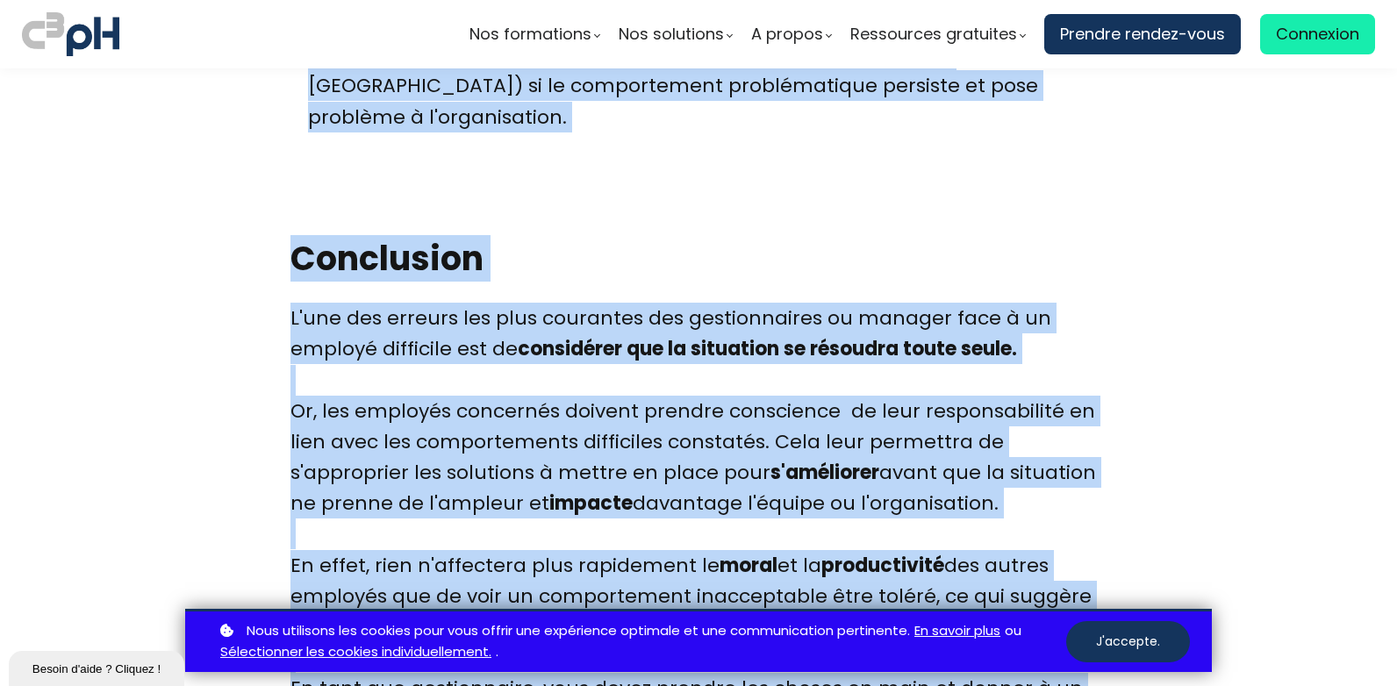
scroll to position [8830, 0]
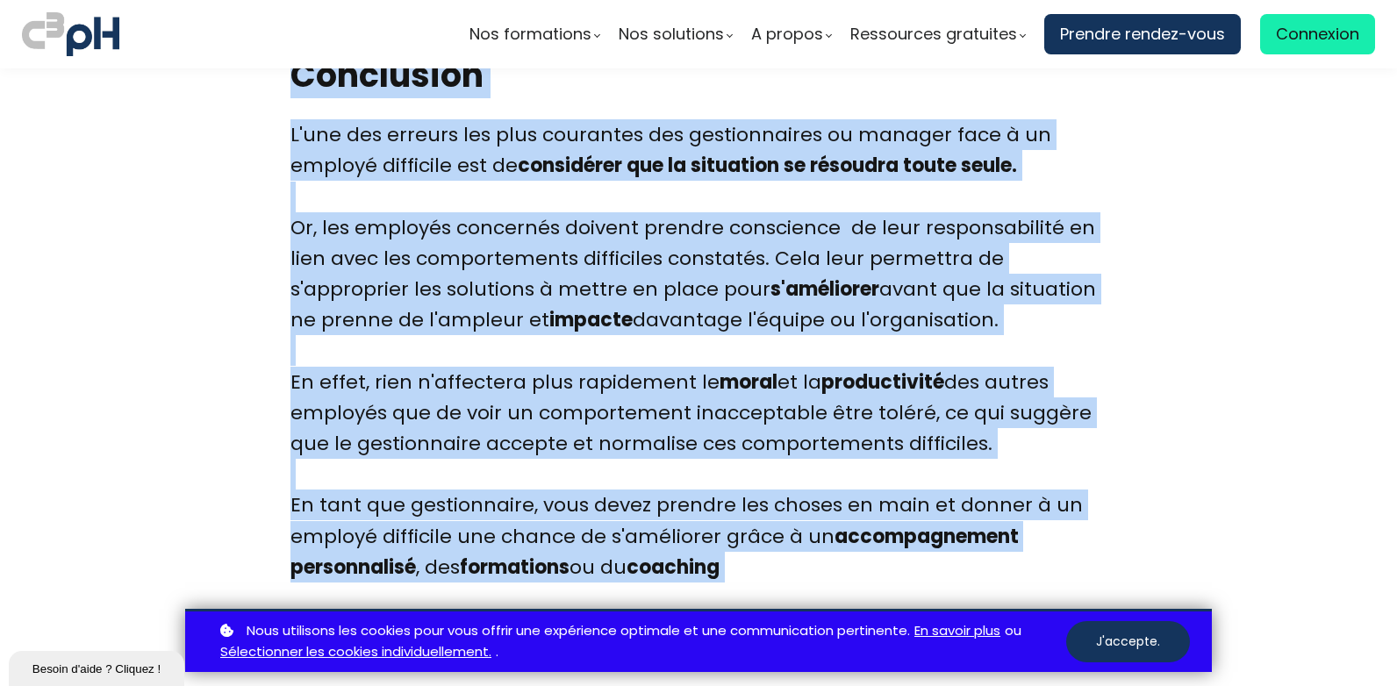
drag, startPoint x: 408, startPoint y: 149, endPoint x: 941, endPoint y: 545, distance: 663.5
click at [941, 545] on div "Nos formations Parcours gestionnaire Parcours employés" at bounding box center [698, 343] width 1397 height 686
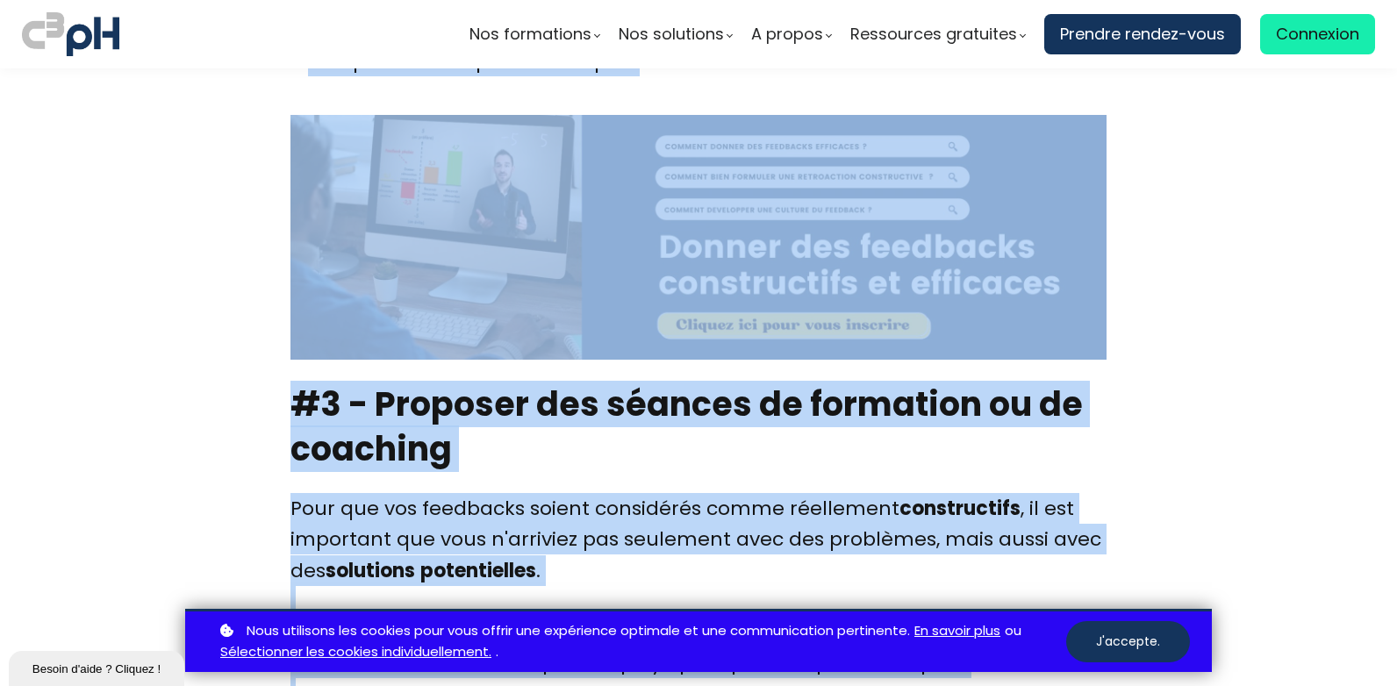
scroll to position [5408, 0]
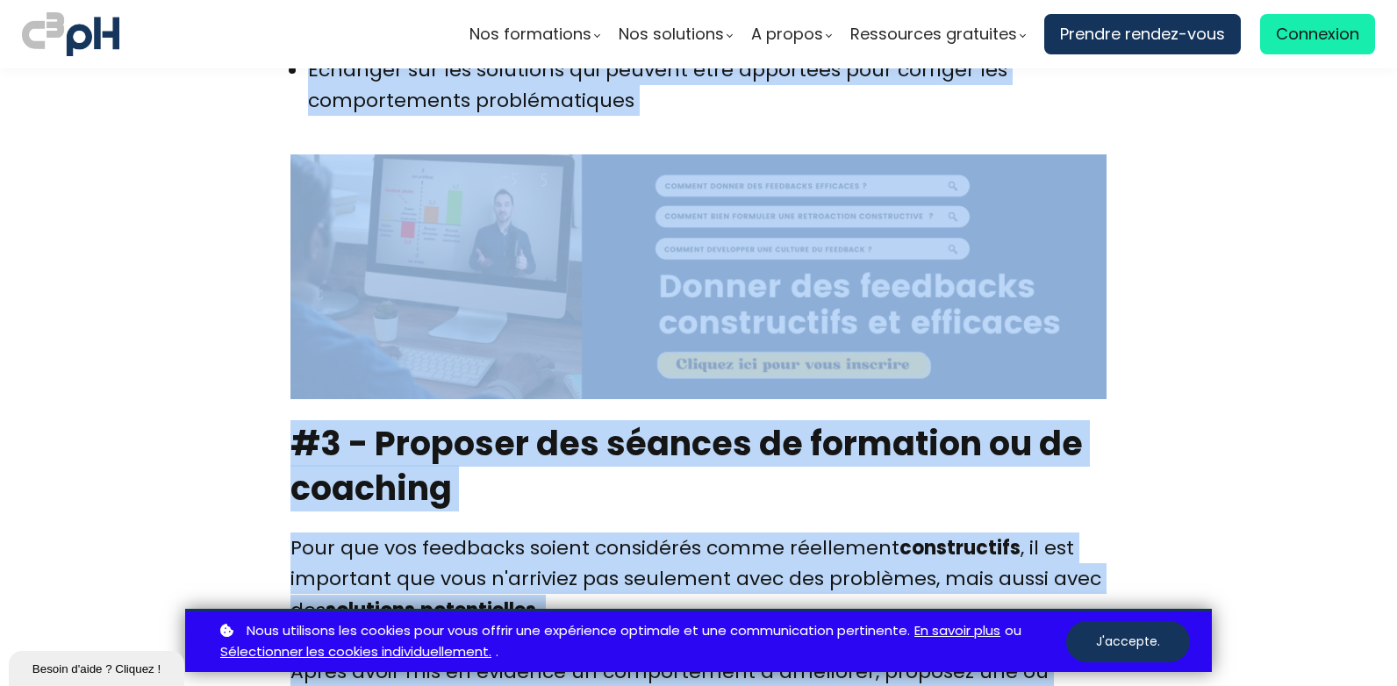
click at [964, 314] on img at bounding box center [698, 276] width 816 height 245
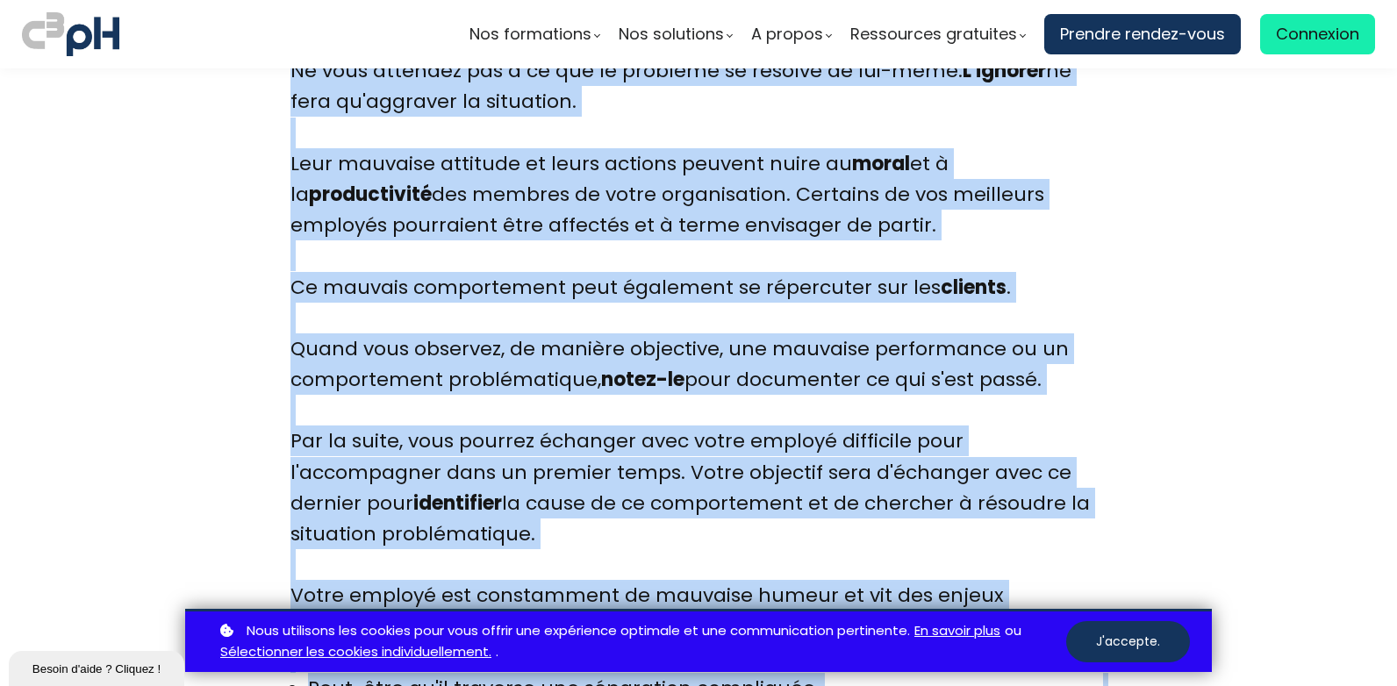
scroll to position [2953, 0]
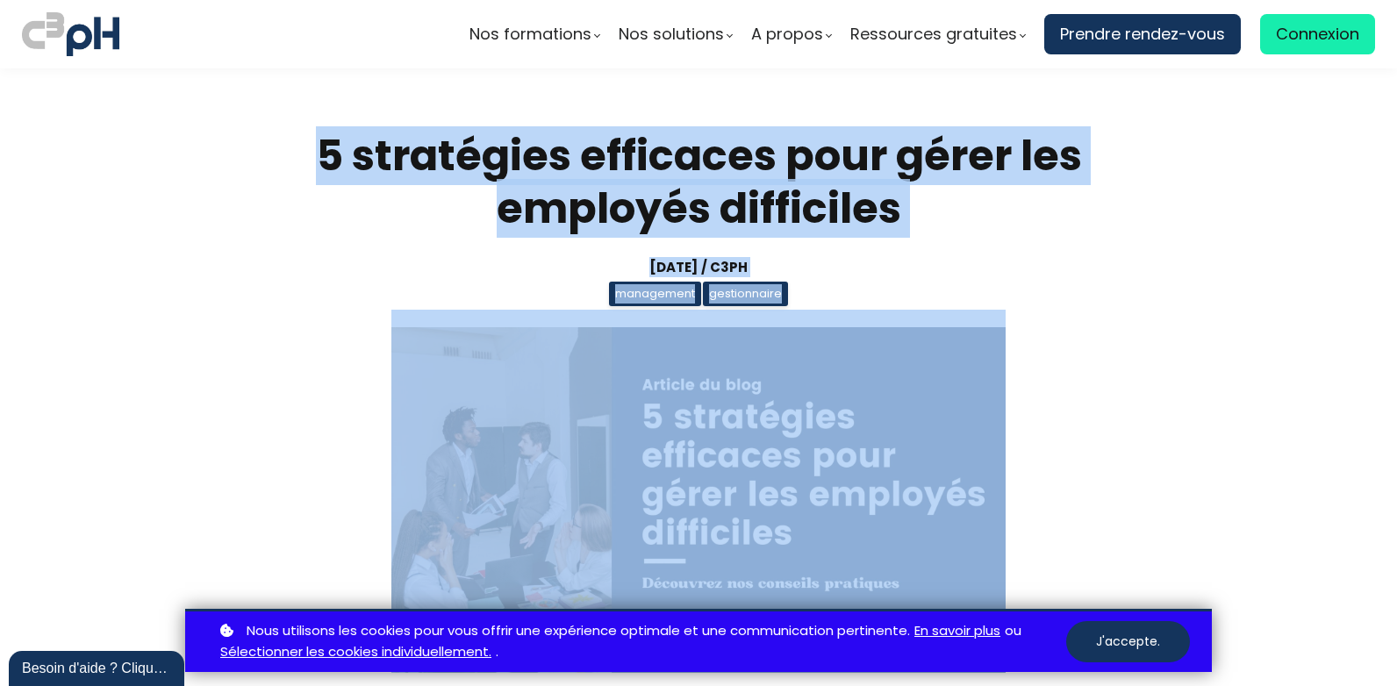
drag, startPoint x: 311, startPoint y: 152, endPoint x: 1143, endPoint y: 427, distance: 876.2
click at [1142, 371] on section "5 stratégies efficaces pour gérer les employés difficiles 31 janvier, 2023 / C3…" at bounding box center [698, 407] width 1397 height 678
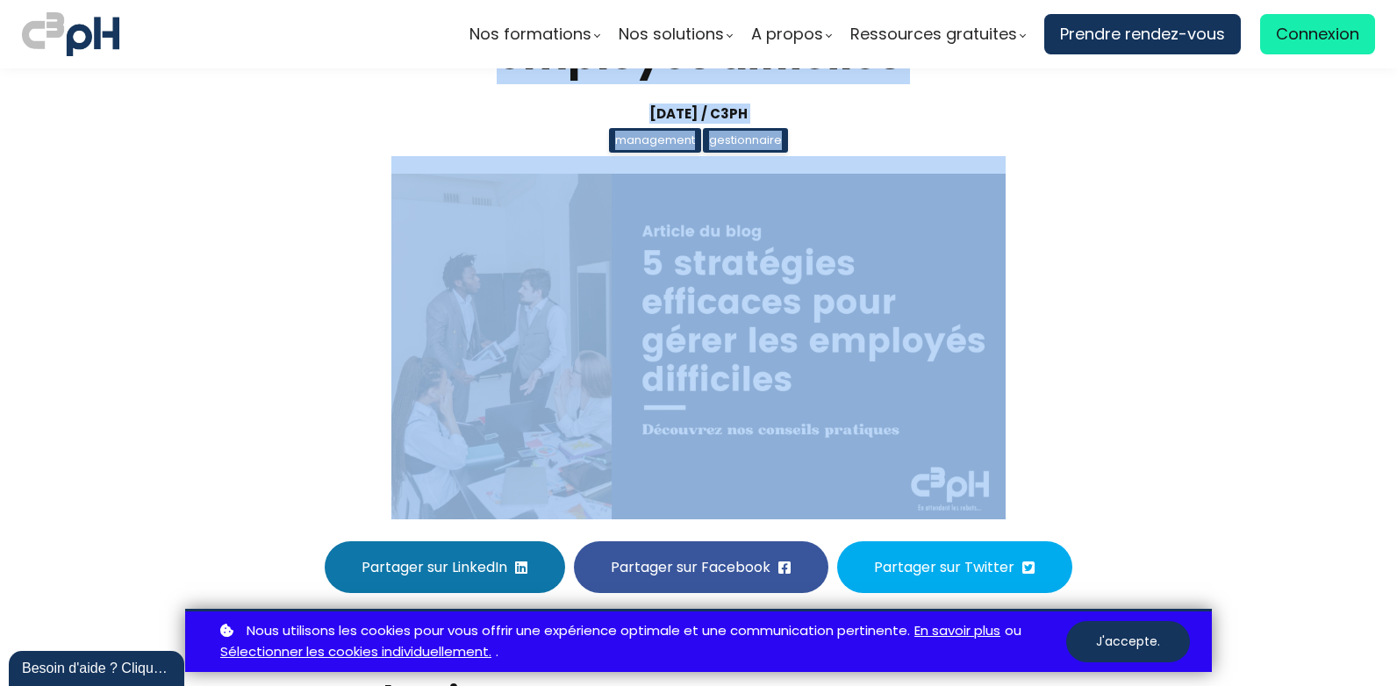
scroll to position [526, 0]
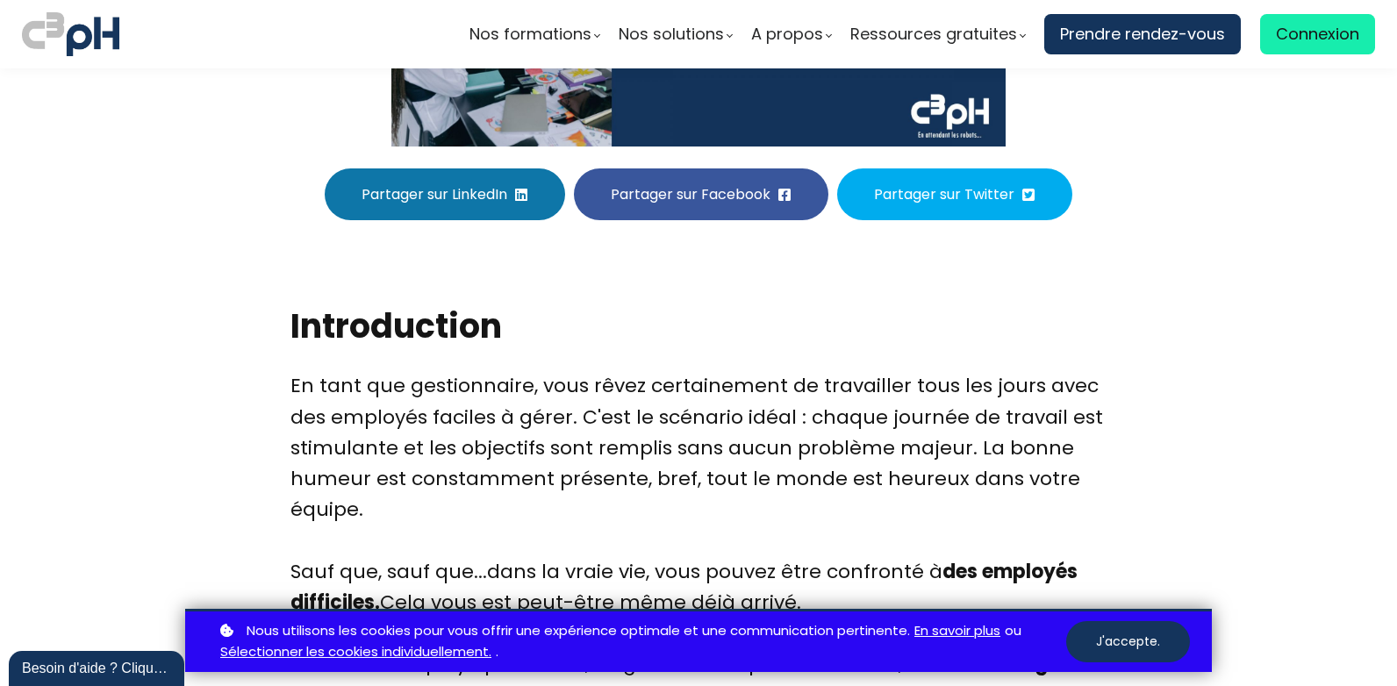
click at [349, 311] on h2 "Introduction" at bounding box center [698, 326] width 816 height 45
click at [292, 328] on h2 "Introduction" at bounding box center [698, 326] width 816 height 45
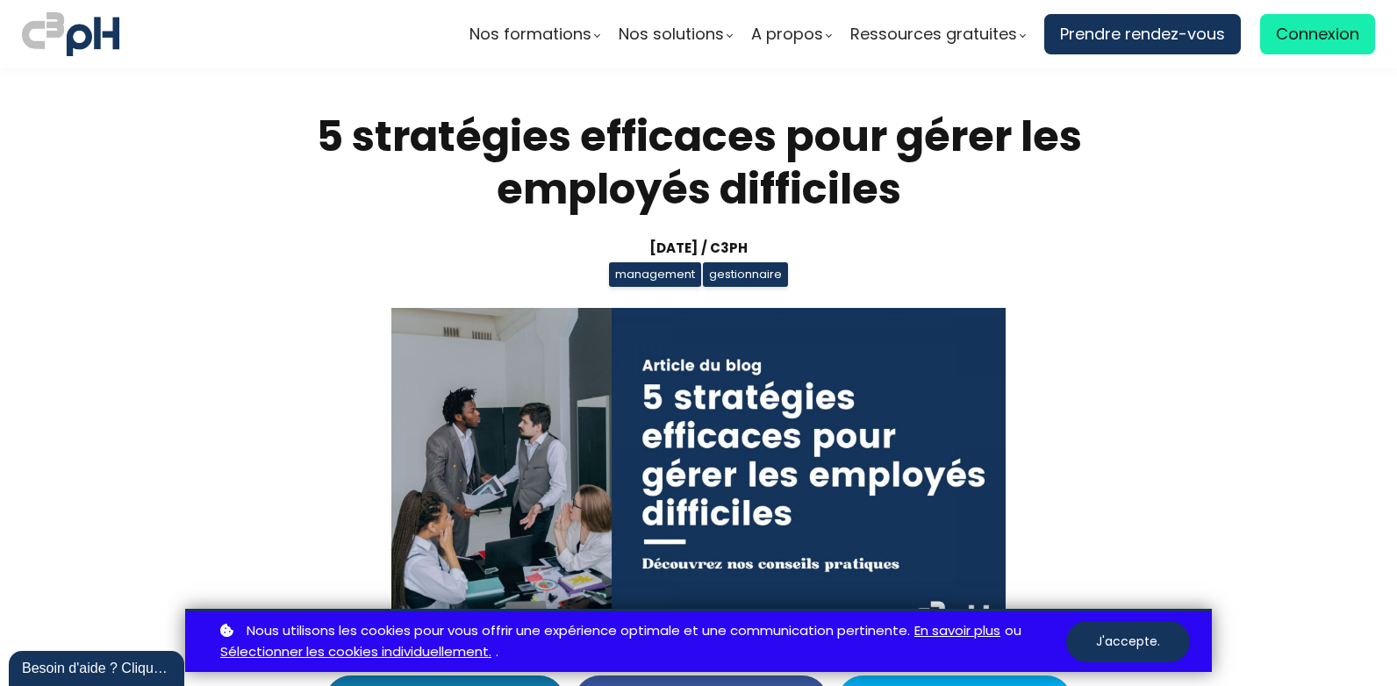
scroll to position [0, 0]
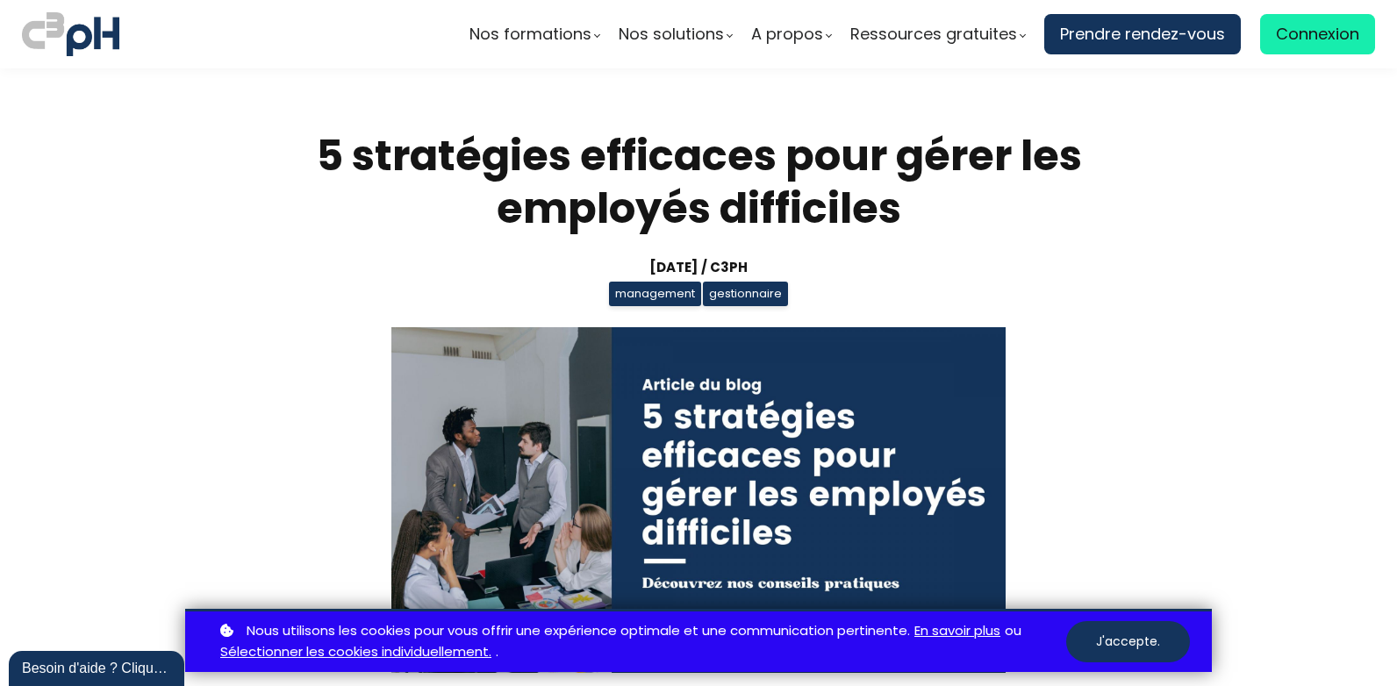
click at [309, 154] on h1 "5 stratégies efficaces pour gérer les employés difficiles" at bounding box center [698, 182] width 816 height 105
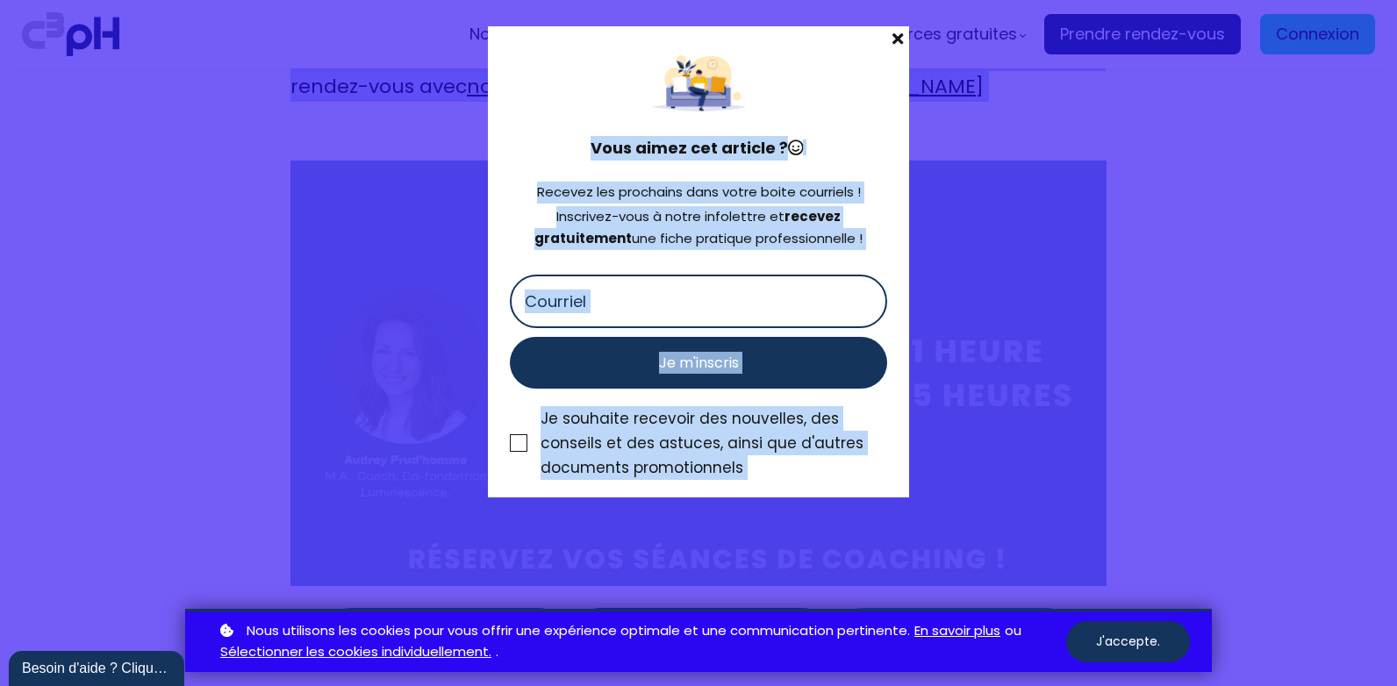
scroll to position [9407, 0]
drag, startPoint x: 316, startPoint y: 155, endPoint x: 148, endPoint y: 448, distance: 337.6
click at [148, 448] on div "Nos formations Parcours gestionnaire Parcours employés" at bounding box center [698, 343] width 1397 height 686
click at [884, 33] on div "Vous aimez cet article ? Recevez les prochains dans votre boite courriels ! Ins…" at bounding box center [698, 261] width 421 height 471
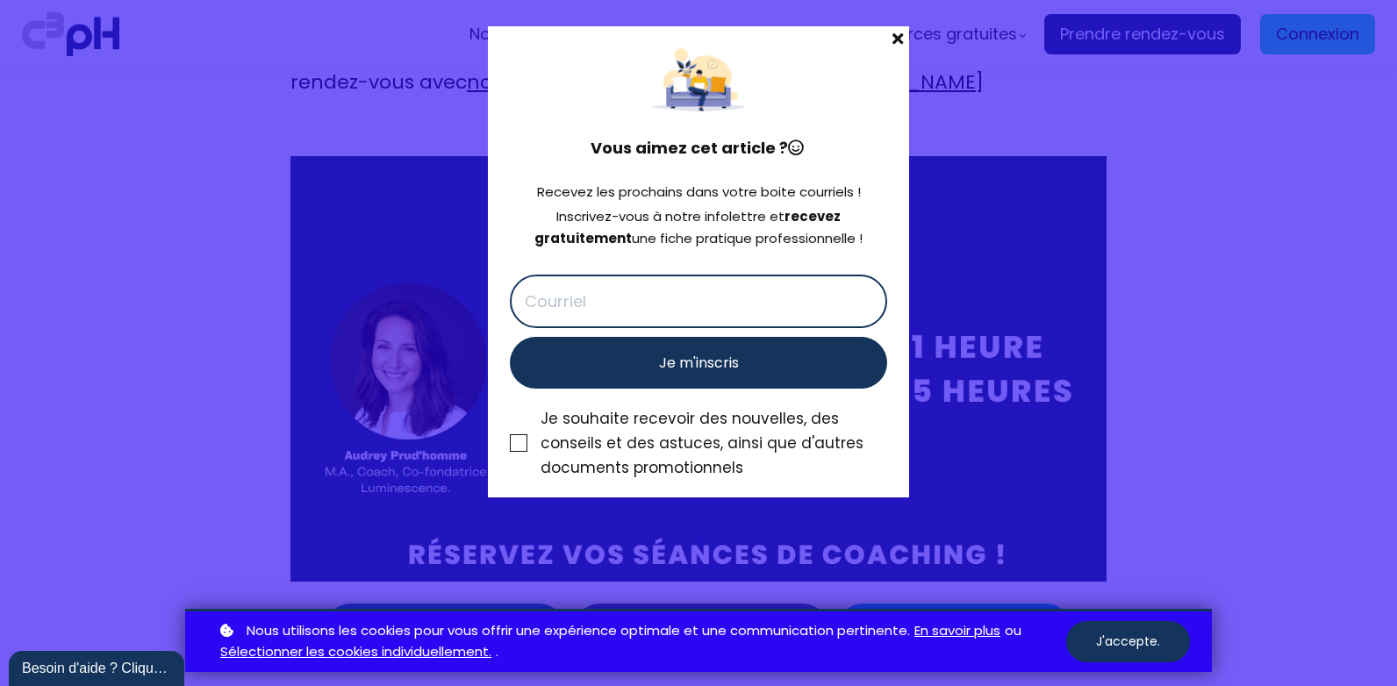
click at [901, 36] on span at bounding box center [897, 38] width 23 height 25
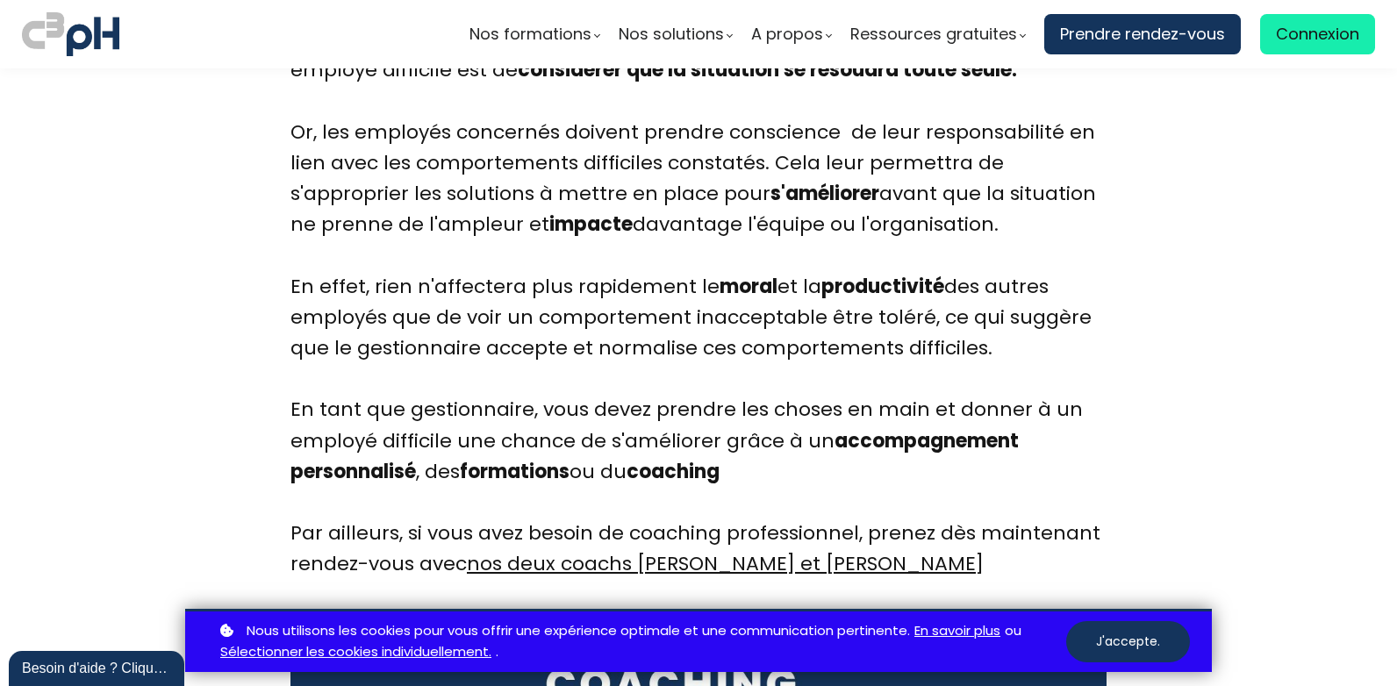
scroll to position [8880, 0]
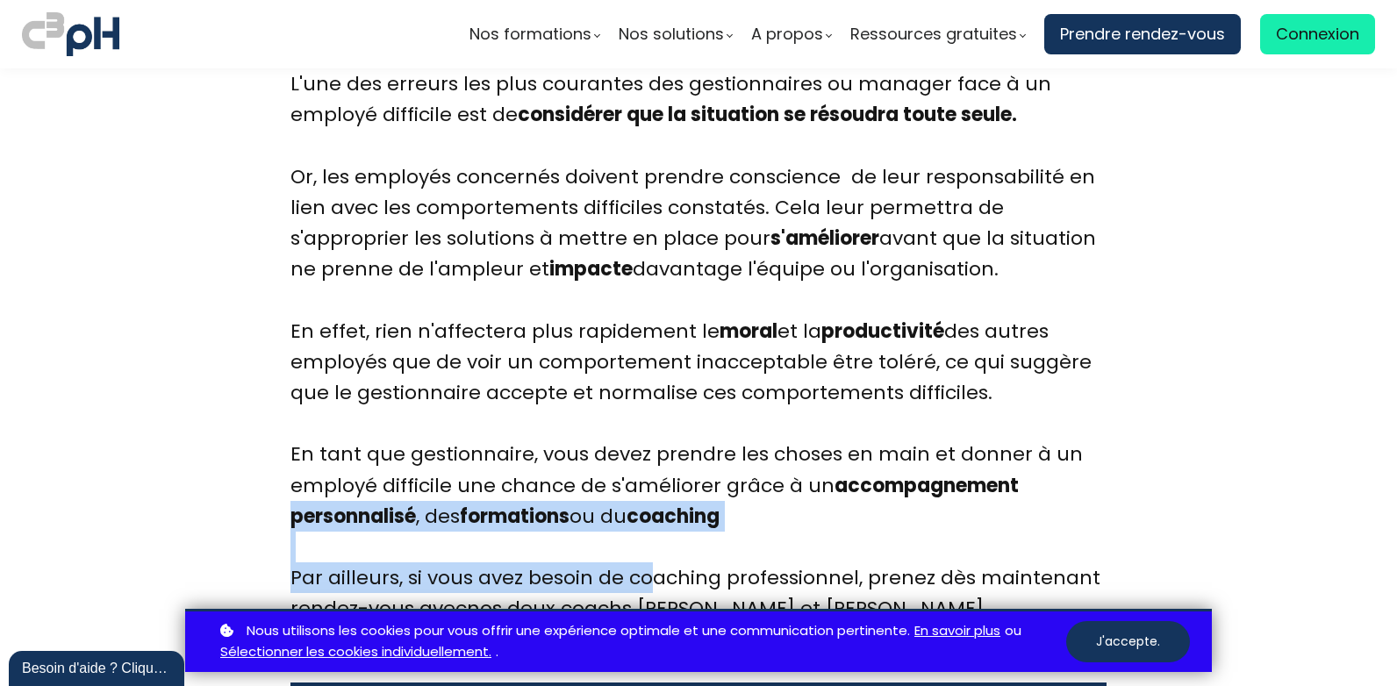
drag, startPoint x: 291, startPoint y: 455, endPoint x: 646, endPoint y: 504, distance: 357.9
click at [646, 504] on span "L'une des erreurs les plus courantes des gestionnaires ou manager face à un emp…" at bounding box center [695, 346] width 810 height 552
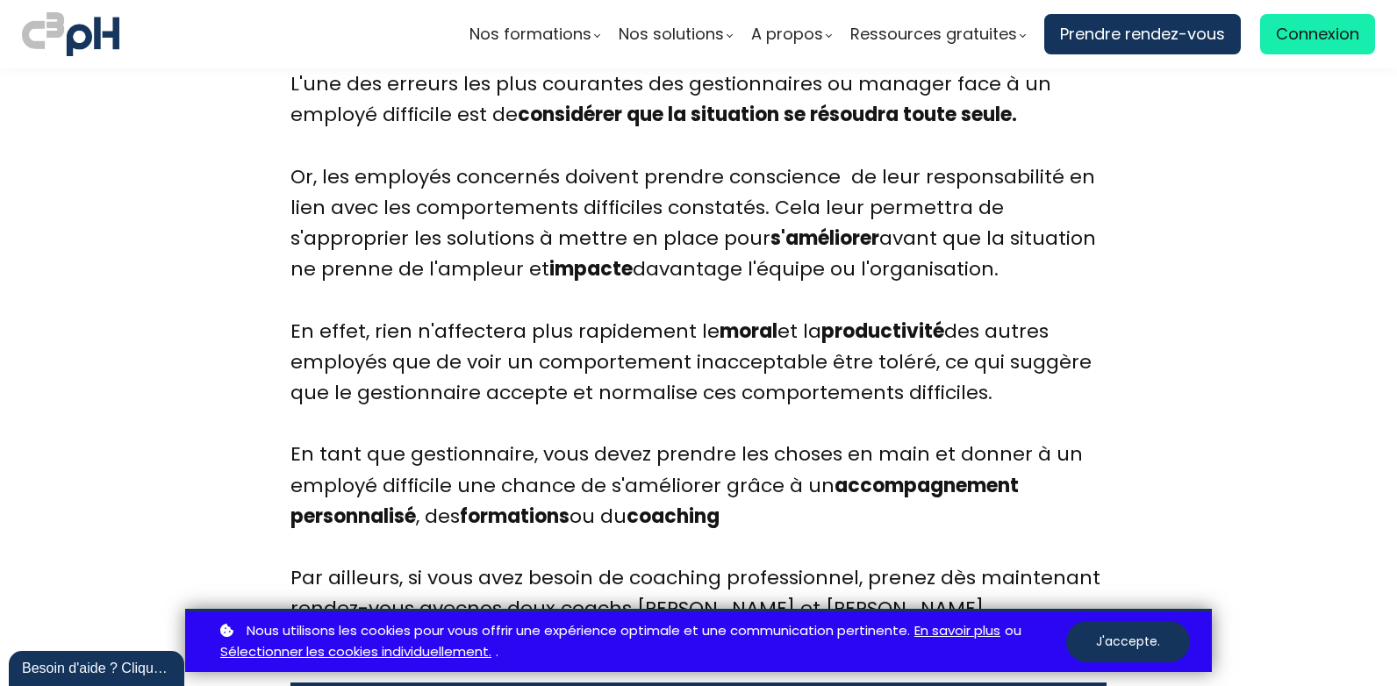
drag, startPoint x: 646, startPoint y: 504, endPoint x: 944, endPoint y: 303, distance: 359.7
click at [944, 303] on span "L'une des erreurs les plus courantes des gestionnaires ou manager face à un emp…" at bounding box center [695, 346] width 810 height 552
drag, startPoint x: 286, startPoint y: 459, endPoint x: 496, endPoint y: 463, distance: 209.8
click at [496, 463] on span "L'une des erreurs les plus courantes des gestionnaires ou manager face à un emp…" at bounding box center [695, 346] width 810 height 552
drag, startPoint x: 496, startPoint y: 463, endPoint x: 371, endPoint y: 464, distance: 124.6
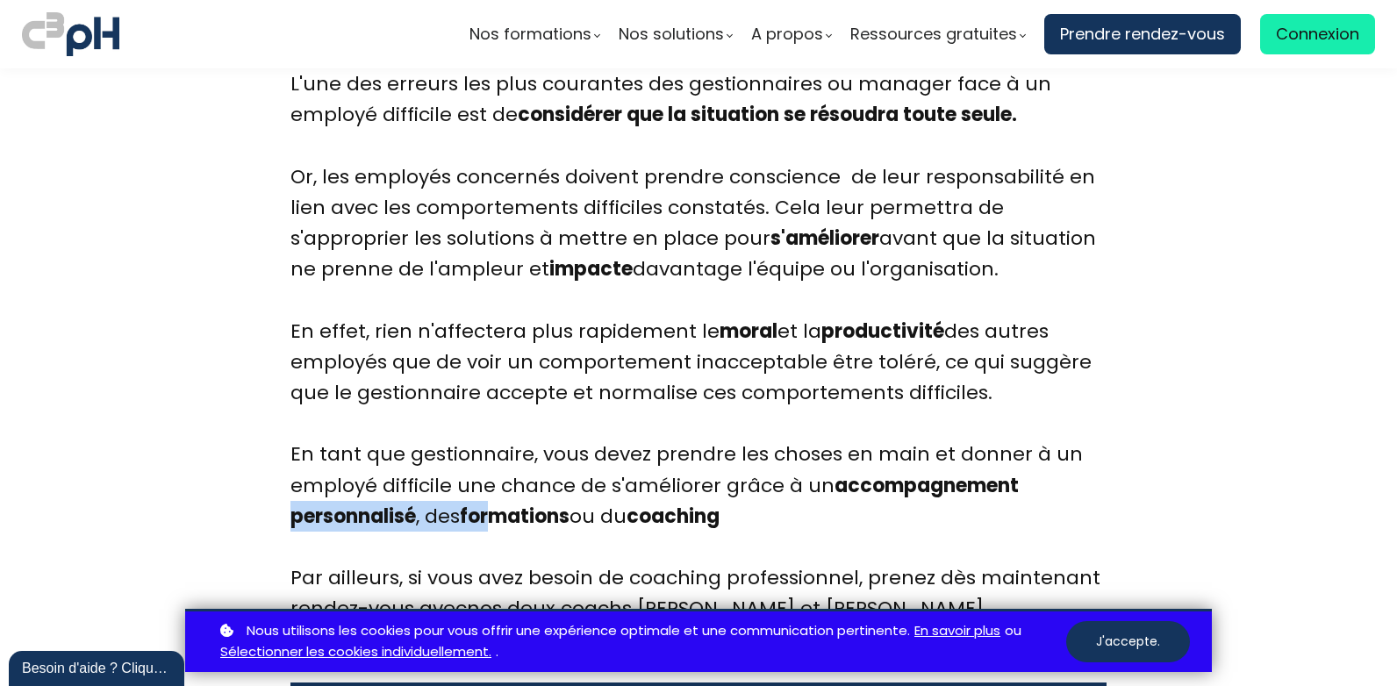
click at [371, 503] on b "personnalisé" at bounding box center [352, 516] width 125 height 27
drag, startPoint x: 287, startPoint y: 453, endPoint x: 498, endPoint y: 450, distance: 211.5
click at [498, 450] on span "L'une des erreurs les plus courantes des gestionnaires ou manager face à un emp…" at bounding box center [695, 346] width 810 height 552
drag, startPoint x: 498, startPoint y: 450, endPoint x: 827, endPoint y: 430, distance: 328.8
click at [834, 472] on b "accompagnement" at bounding box center [926, 485] width 184 height 27
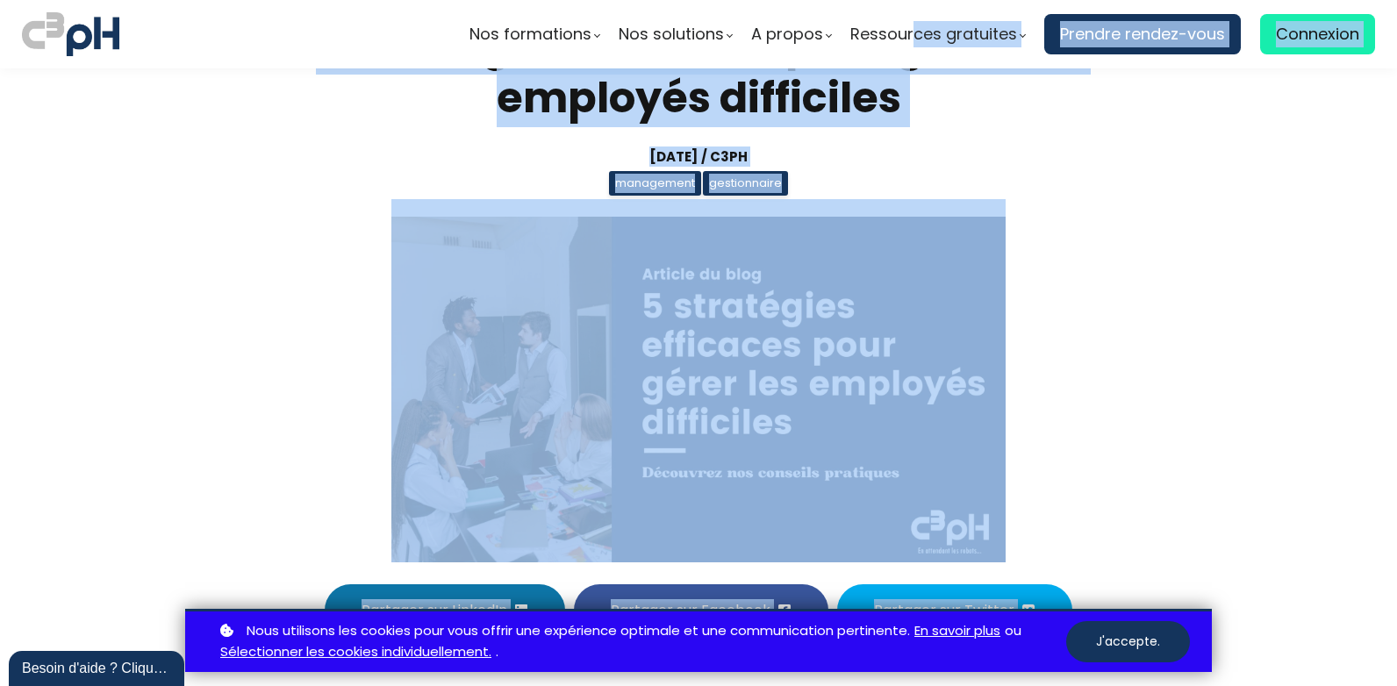
scroll to position [0, 0]
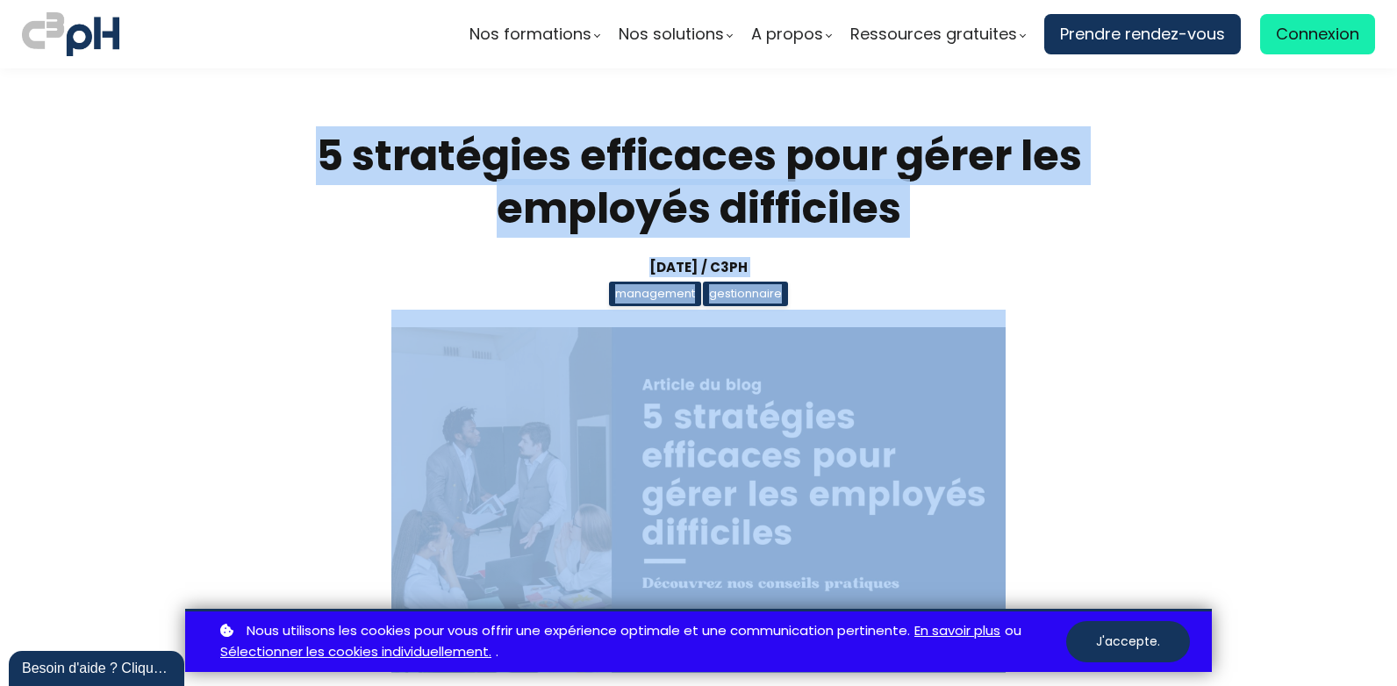
drag, startPoint x: 297, startPoint y: 457, endPoint x: 291, endPoint y: 83, distance: 373.8
click at [291, 83] on div "Nos formations Parcours gestionnaire Parcours employés" at bounding box center [698, 343] width 1397 height 686
click at [878, 396] on img at bounding box center [698, 500] width 614 height 346
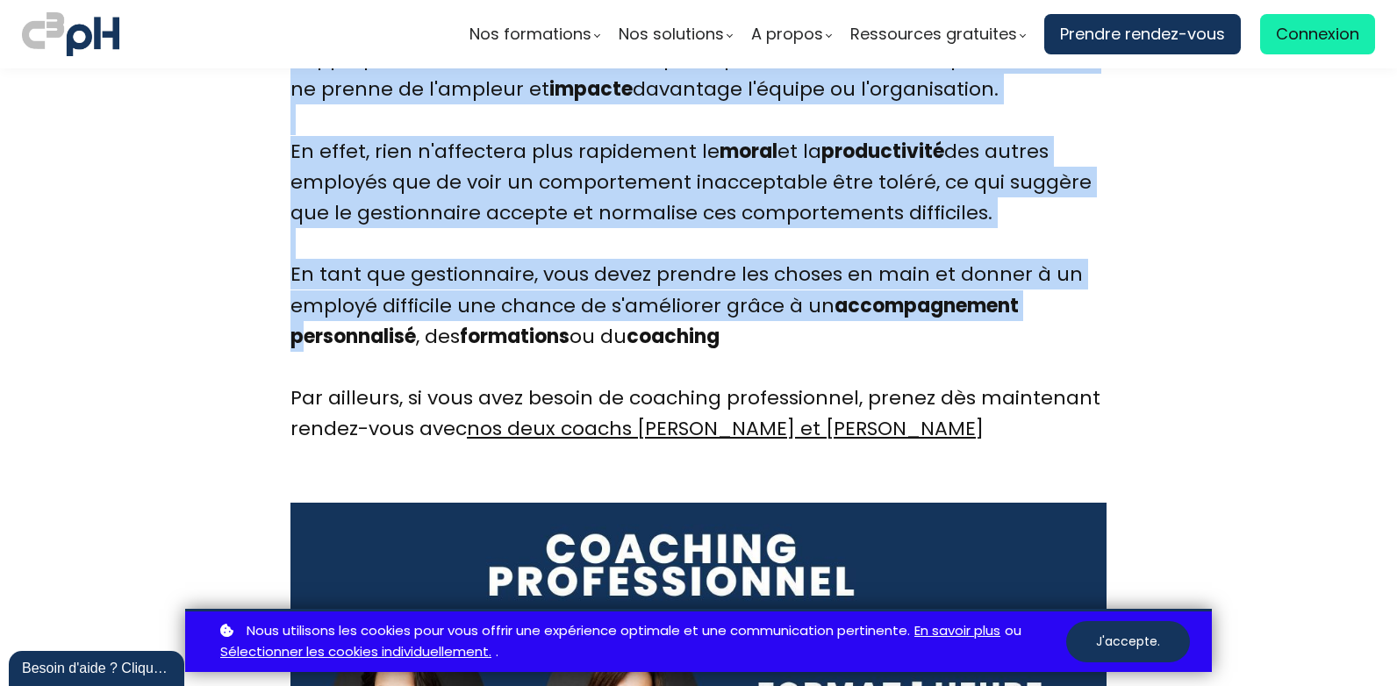
scroll to position [9037, 0]
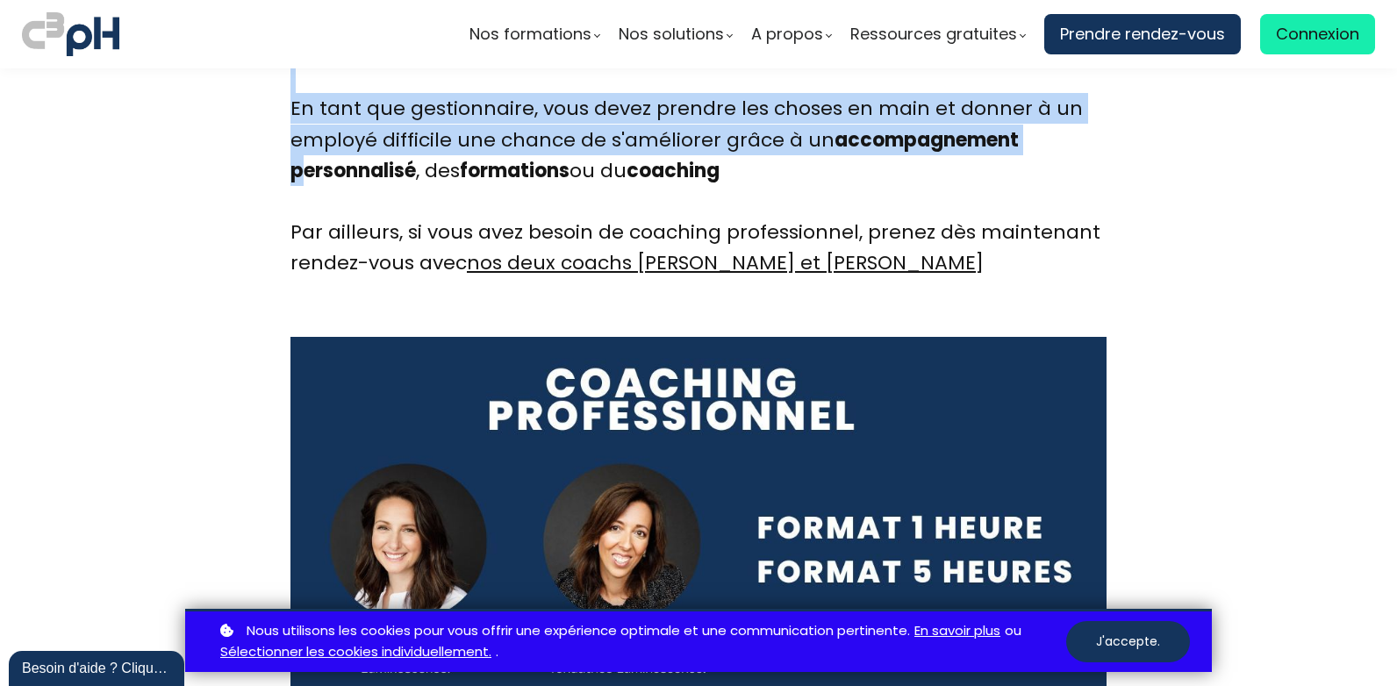
scroll to position [9213, 0]
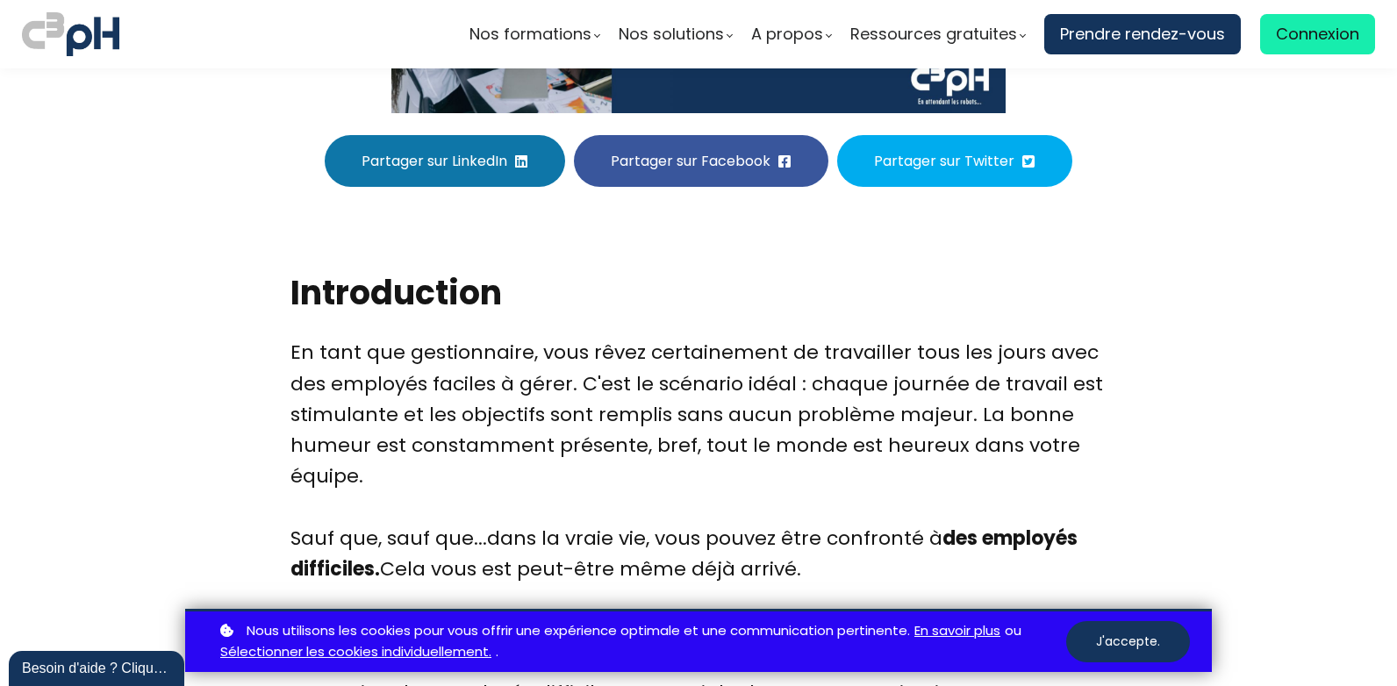
scroll to position [702, 0]
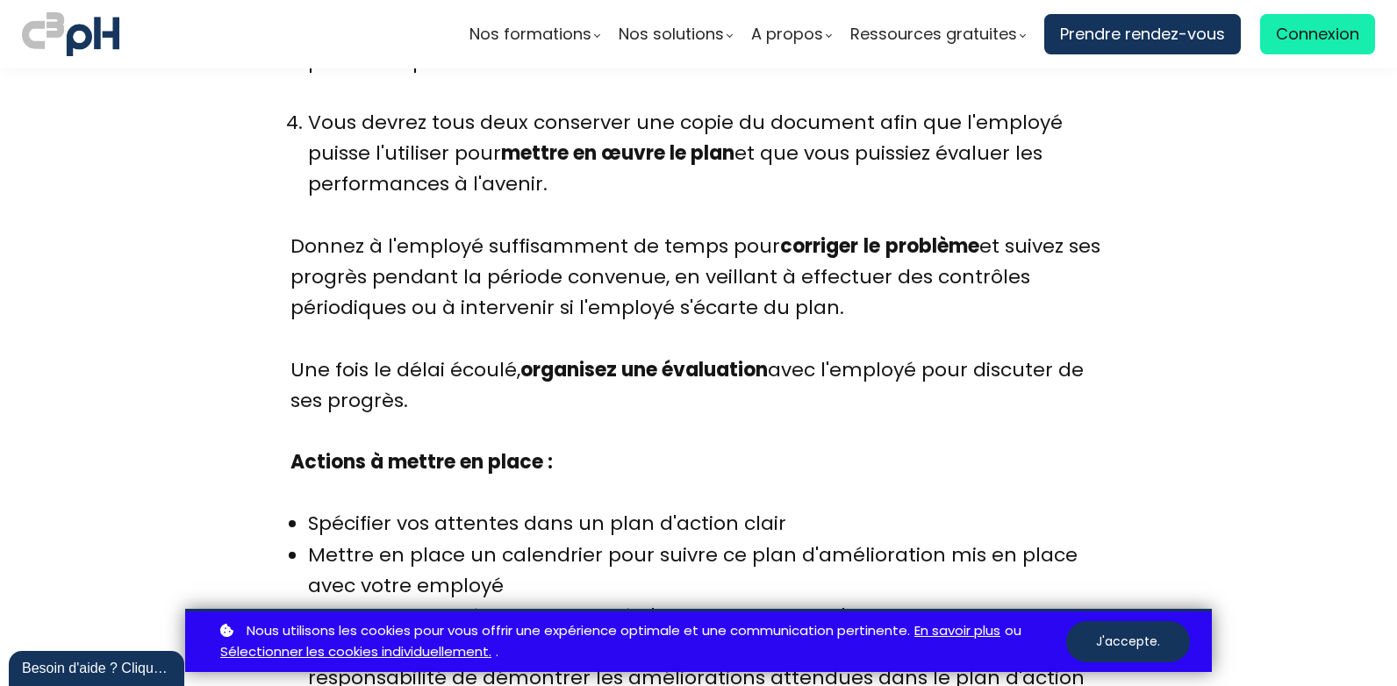
scroll to position [7019, 0]
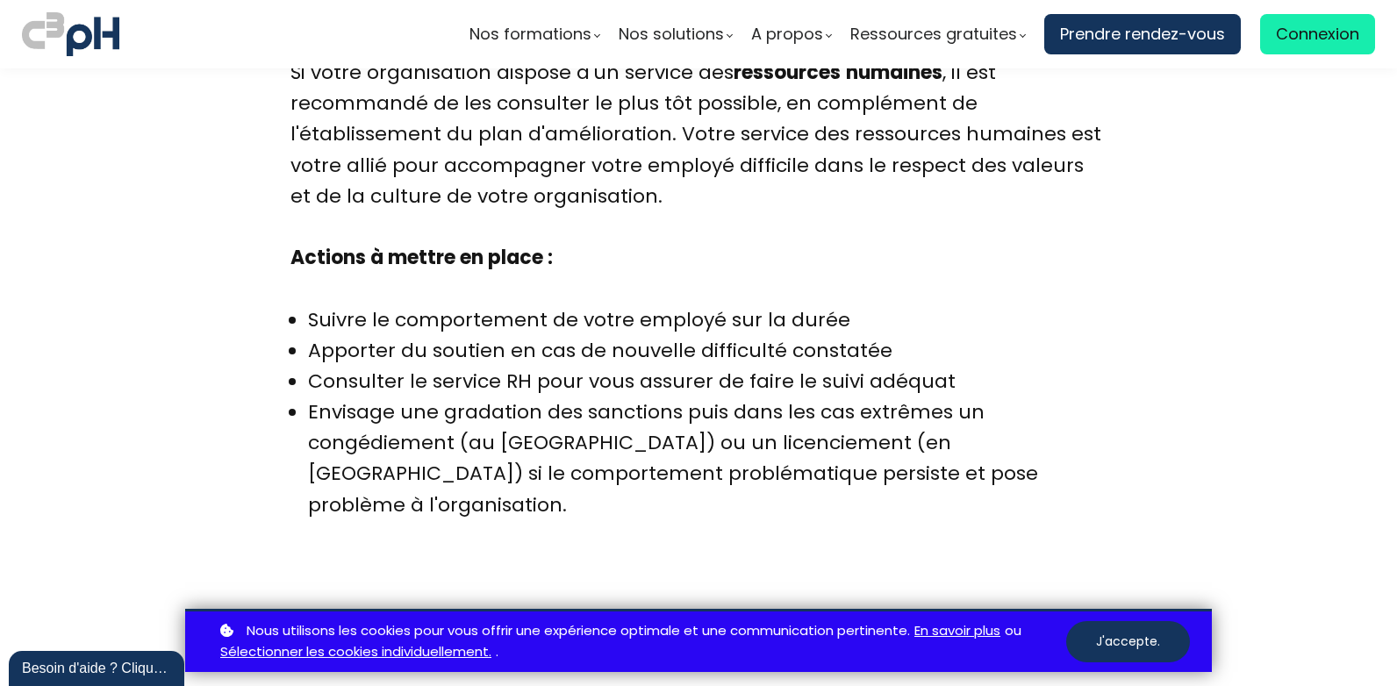
scroll to position [8336, 0]
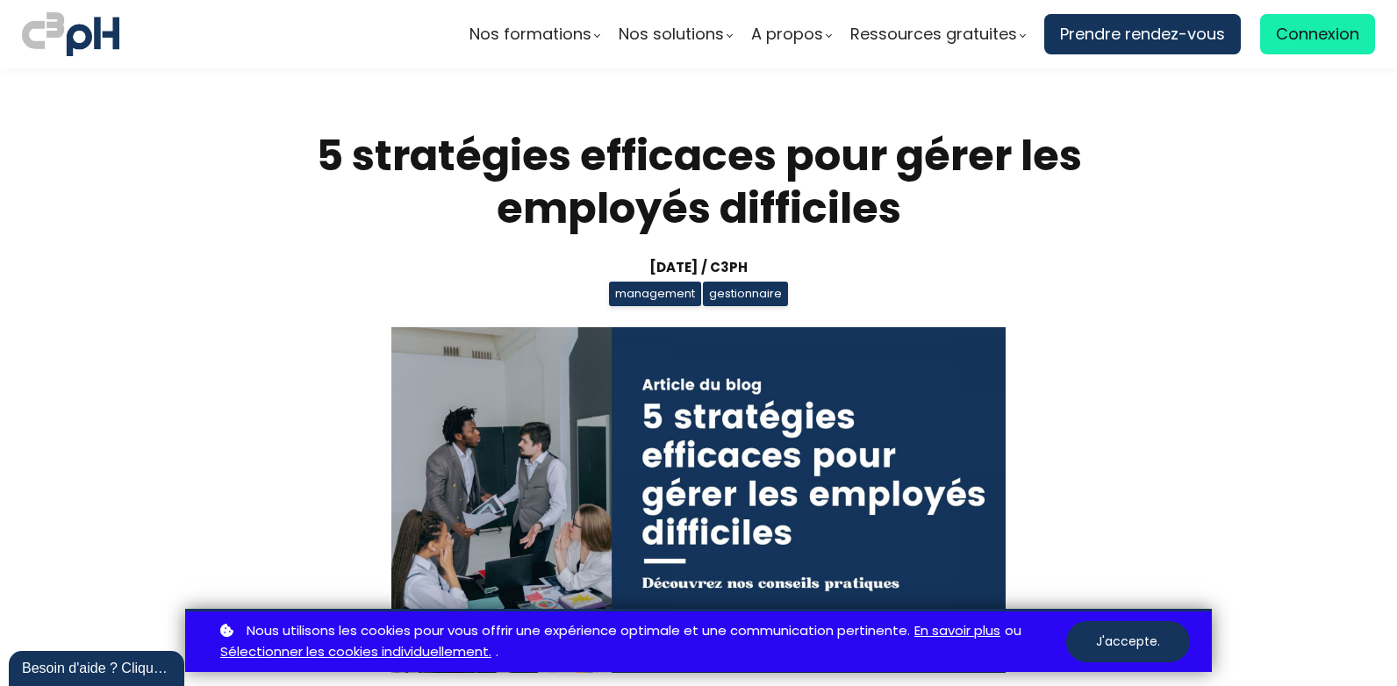
scroll to position [8336, 0]
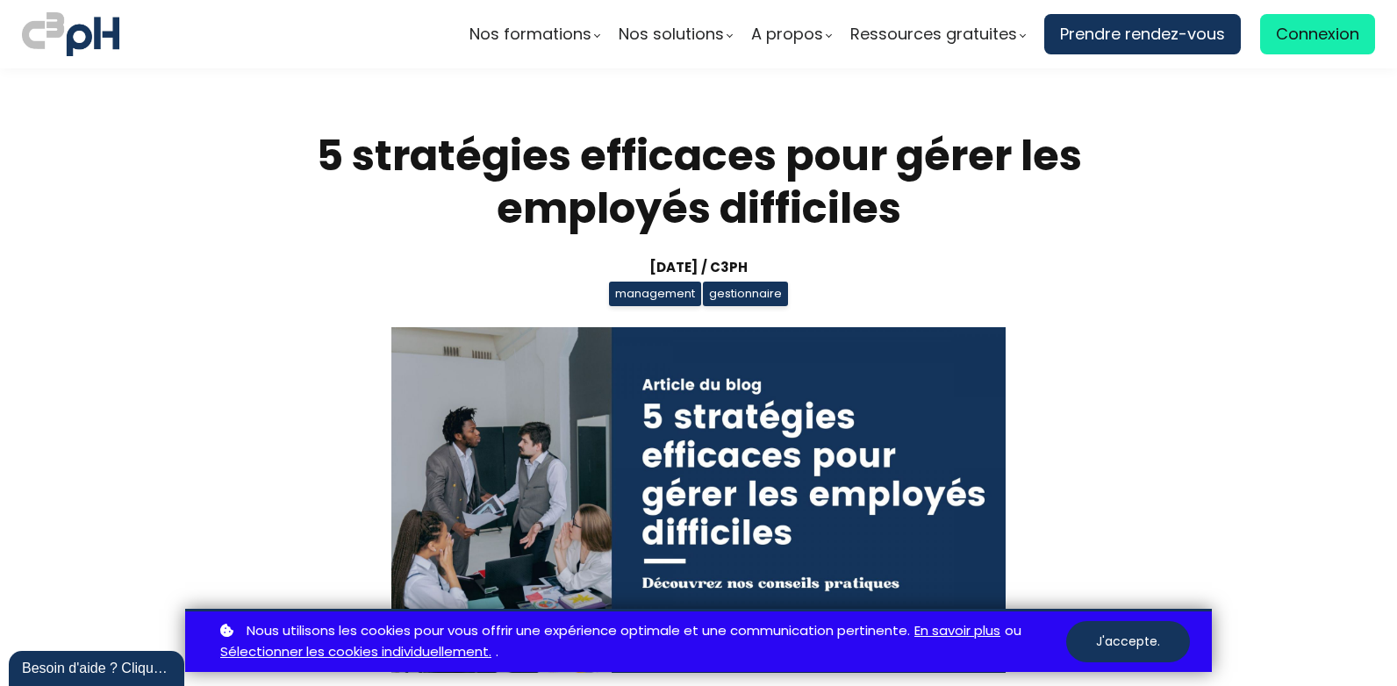
scroll to position [8336, 0]
